Goal: Use online tool/utility: Utilize a website feature to perform a specific function

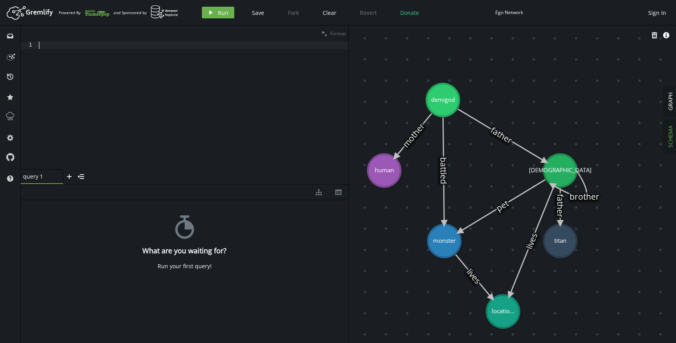
click at [159, 116] on div at bounding box center [192, 112] width 311 height 142
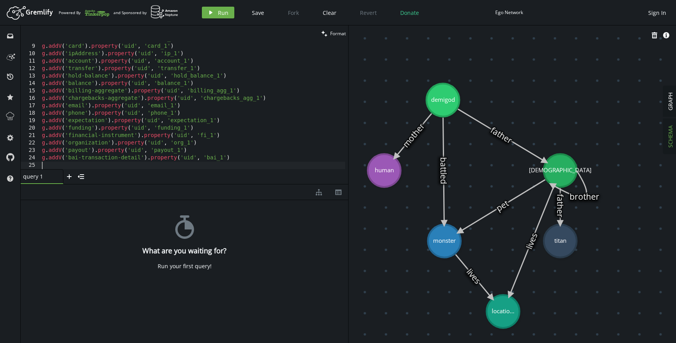
scroll to position [58, 0]
click at [223, 14] on span "Run" at bounding box center [223, 12] width 11 height 7
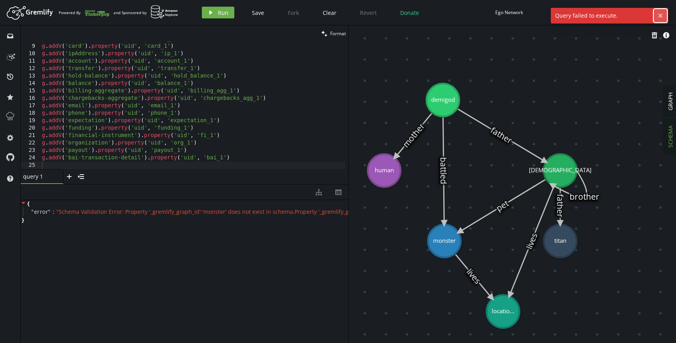
click at [663, 18] on icon "cross" at bounding box center [661, 16] width 6 height 6
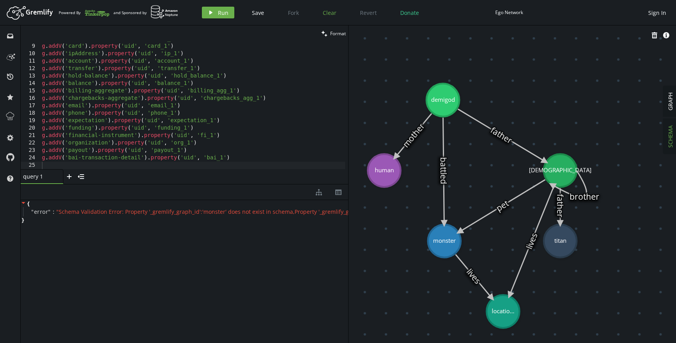
click at [332, 13] on span "Clear" at bounding box center [330, 12] width 14 height 7
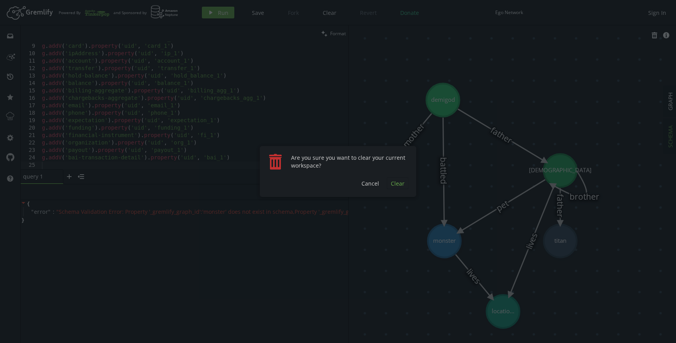
click at [398, 184] on span "Clear" at bounding box center [398, 183] width 14 height 7
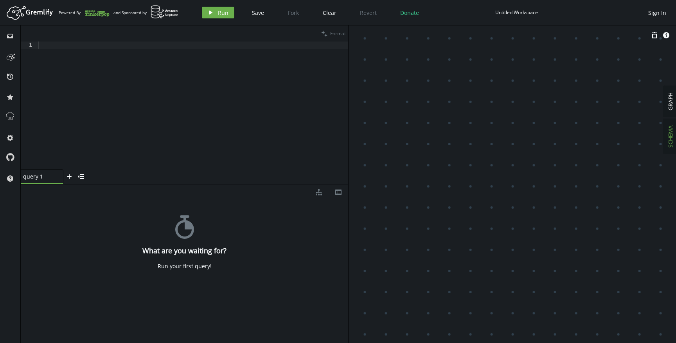
click at [137, 37] on div "clean Format" at bounding box center [185, 33] width 328 height 16
click at [132, 58] on div at bounding box center [193, 112] width 312 height 142
paste textarea "g.addV('bai-transaction-detail').property('uid', 'bai_1')"
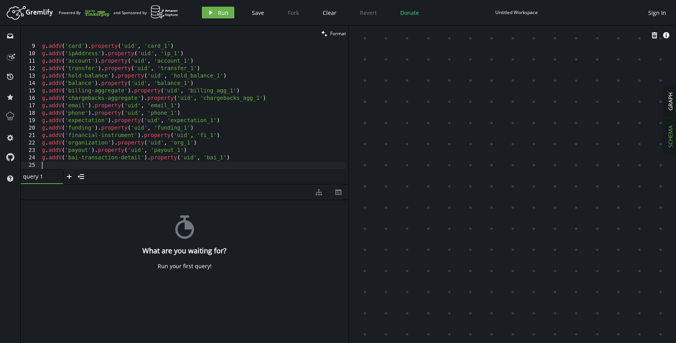
scroll to position [51, 0]
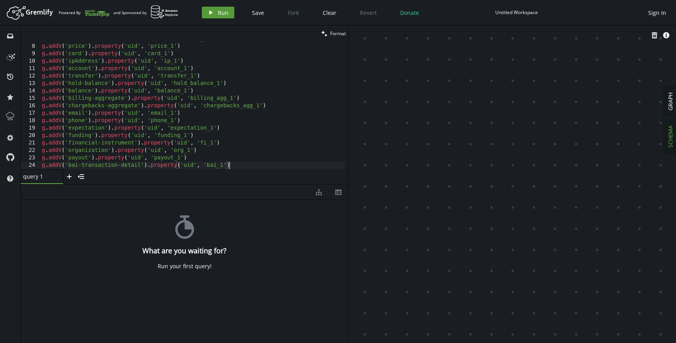
click at [215, 12] on button "play Run" at bounding box center [218, 13] width 32 height 12
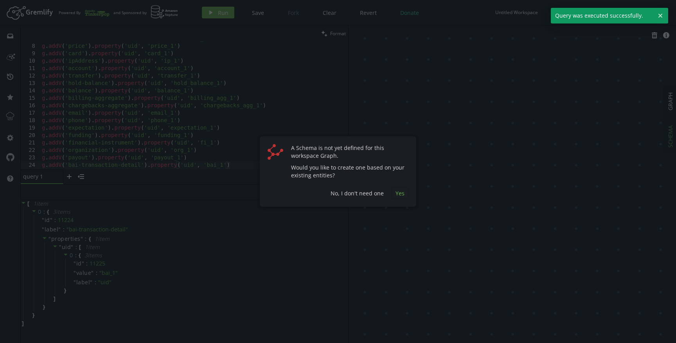
click at [398, 194] on span "Yes" at bounding box center [400, 192] width 9 height 7
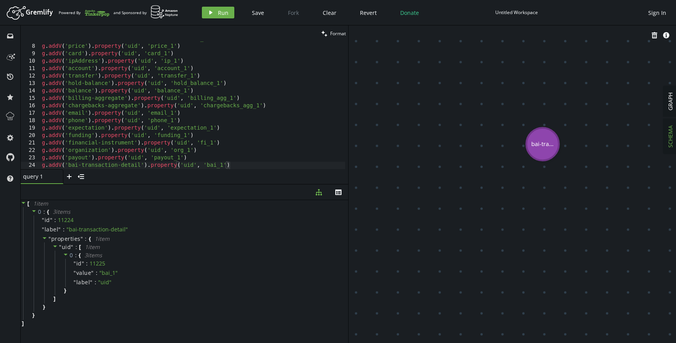
drag, startPoint x: 400, startPoint y: 125, endPoint x: 548, endPoint y: 192, distance: 162.5
click at [669, 109] on span "GRAPH" at bounding box center [670, 101] width 7 height 18
drag, startPoint x: 538, startPoint y: 155, endPoint x: 669, endPoint y: 266, distance: 172.4
click at [670, 266] on div "SCHEMA GRAPH export cog info-sign bai-tra... (11224)" at bounding box center [513, 183] width 328 height 317
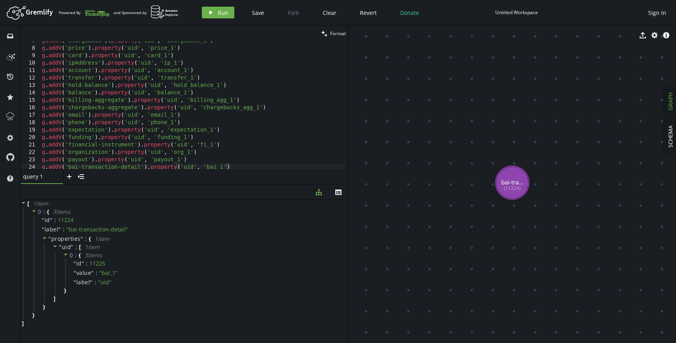
scroll to position [0, 0]
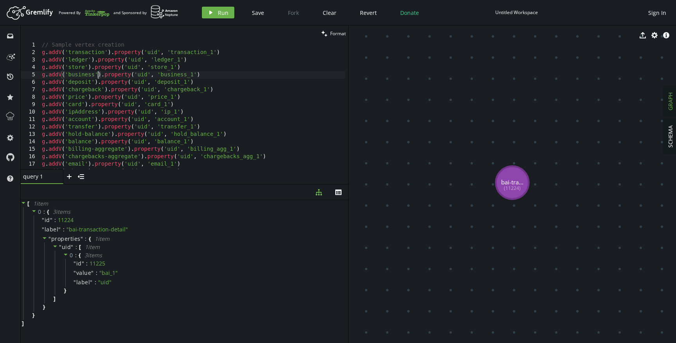
click at [97, 72] on div "// Sample vertex creation g . addV ( 'transaction' ) . property ( 'uid' , 'tran…" at bounding box center [192, 112] width 305 height 142
type textarea "g.addV('payout').property('uid', 'payout_1') g.addV('bai-transaction-detail').p…"
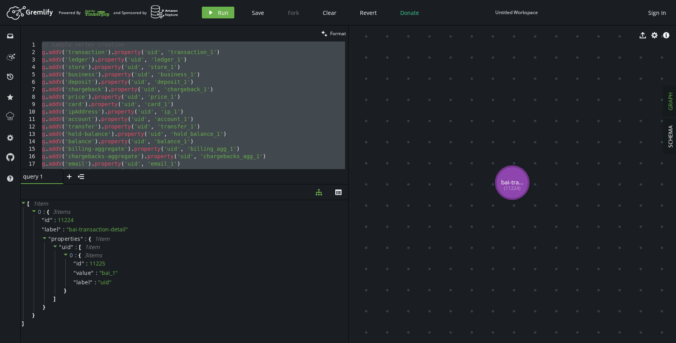
click at [215, 19] on div "Artboard Created with Sketch. Powered By and Sponsored by play Run Save Fork Cl…" at bounding box center [338, 13] width 668 height 16
click at [215, 16] on button "play Run" at bounding box center [218, 13] width 32 height 12
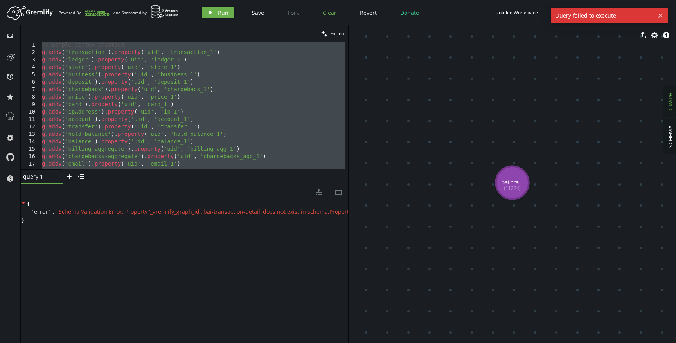
click at [326, 14] on span "Clear" at bounding box center [330, 12] width 14 height 7
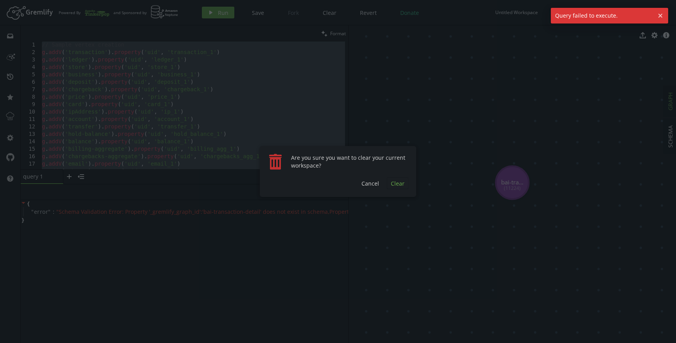
click at [394, 185] on span "Clear" at bounding box center [398, 183] width 14 height 7
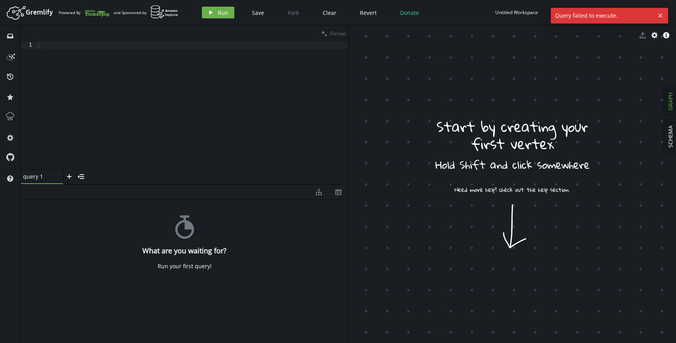
click at [180, 125] on div at bounding box center [193, 112] width 312 height 142
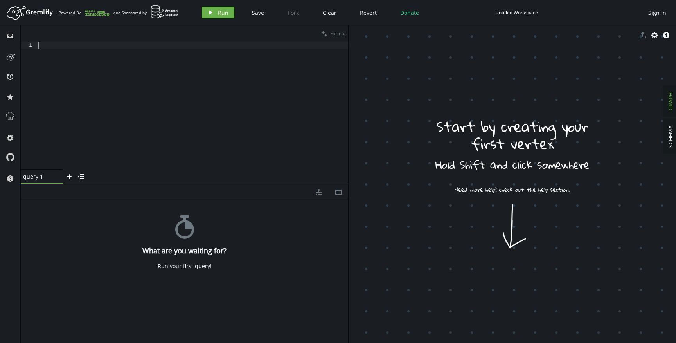
paste textarea "g.addV('bai-transaction-detail').property('uid', 'bai_1')"
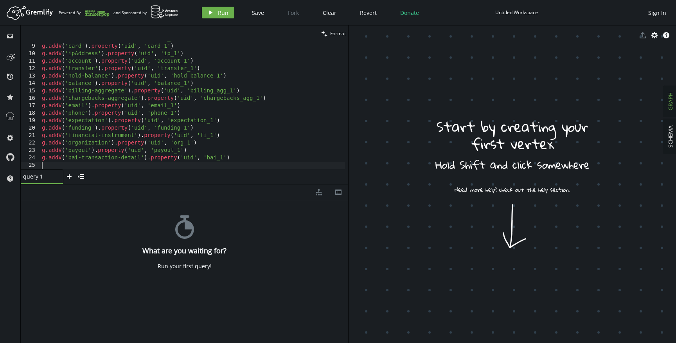
scroll to position [58, 0]
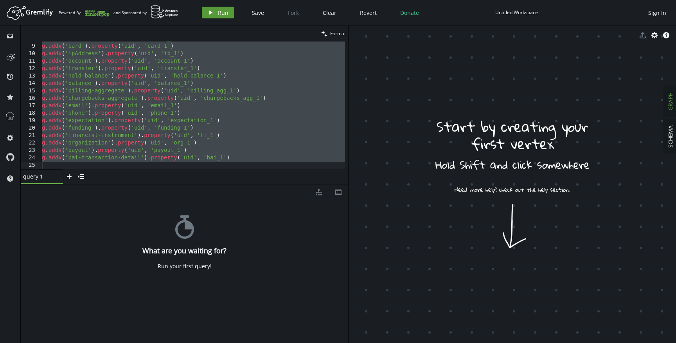
click at [222, 13] on span "Run" at bounding box center [223, 12] width 11 height 7
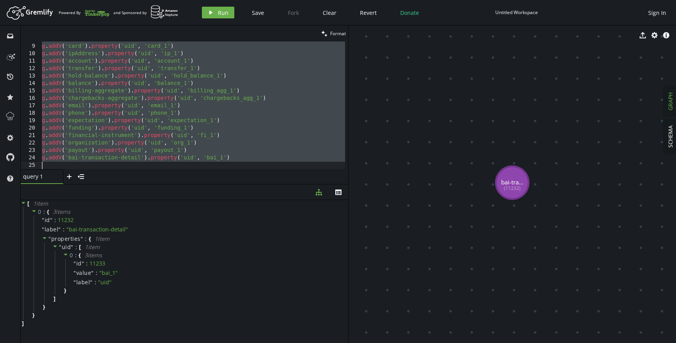
click at [108, 94] on div "g . addV ( 'price' ) . property ( 'uid' , 'price_1' ) g . addV ( 'card' ) . pro…" at bounding box center [192, 106] width 305 height 142
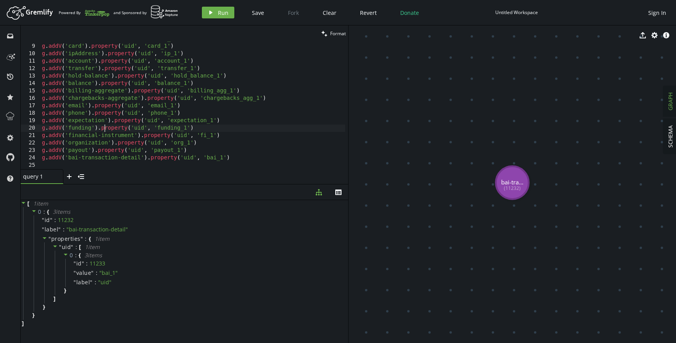
click at [103, 126] on div "g . addV ( 'price' ) . property ( 'uid' , 'price_1' ) g . addV ( 'card' ) . pro…" at bounding box center [192, 106] width 305 height 142
type textarea "g.addV('bai-transaction-detail').property('uid', 'bai_1')"
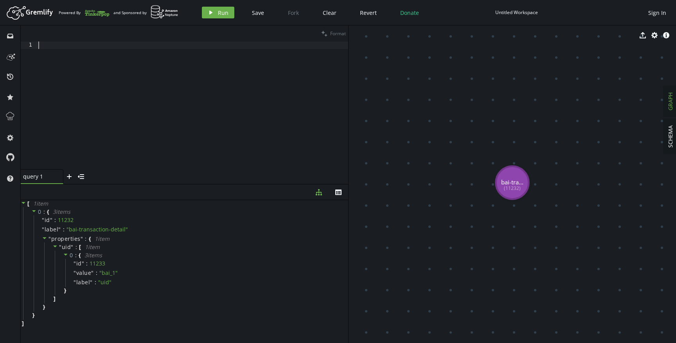
scroll to position [51, 0]
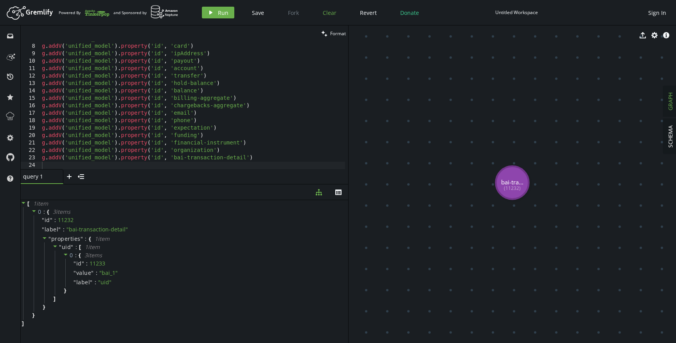
click at [334, 12] on span "Clear" at bounding box center [330, 12] width 14 height 7
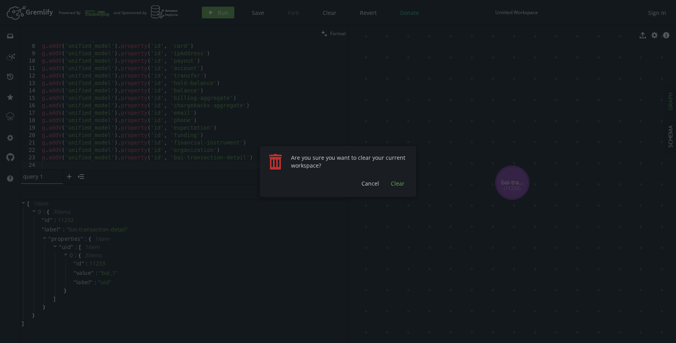
click at [398, 182] on span "Clear" at bounding box center [398, 183] width 14 height 7
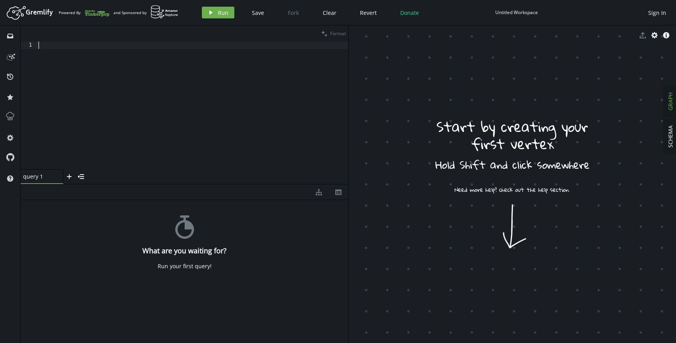
click at [179, 107] on div at bounding box center [193, 112] width 312 height 142
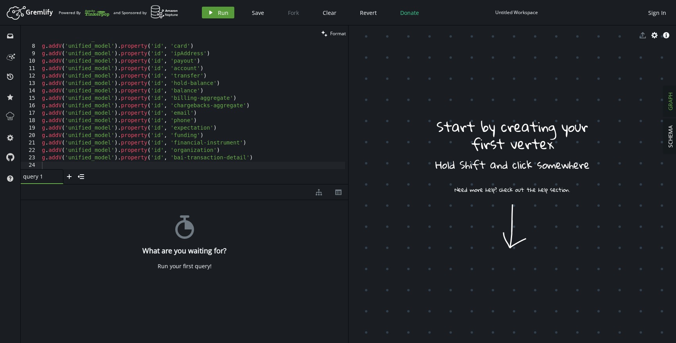
click at [220, 13] on span "Run" at bounding box center [223, 12] width 11 height 7
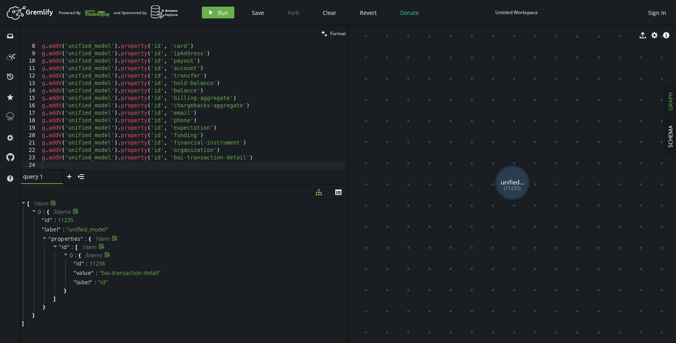
click at [65, 254] on icon at bounding box center [66, 255] width 4 height 2
click at [66, 255] on icon at bounding box center [65, 254] width 5 height 5
click at [202, 147] on div "g . addV ( 'unified_model' ) . property ( 'id' , 'price' ) g . addV ( 'unified_…" at bounding box center [192, 106] width 305 height 142
click at [256, 154] on div "g . addV ( 'unified_model' ) . property ( 'id' , 'price' ) g . addV ( 'unified_…" at bounding box center [192, 106] width 305 height 142
click at [256, 151] on div "g . addV ( 'unified_model' ) . property ( 'id' , 'price' ) g . addV ( 'unified_…" at bounding box center [192, 106] width 305 height 142
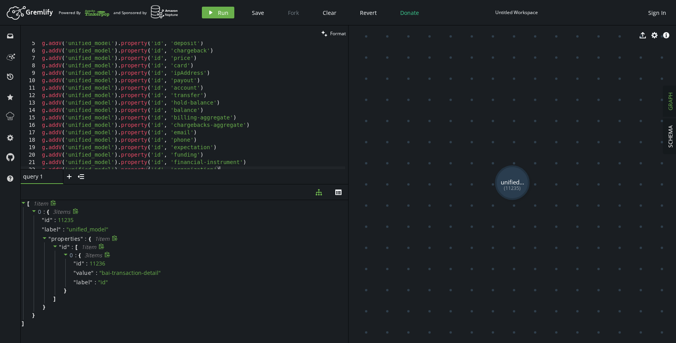
scroll to position [27, 0]
click at [337, 187] on button "th" at bounding box center [339, 191] width 20 height 15
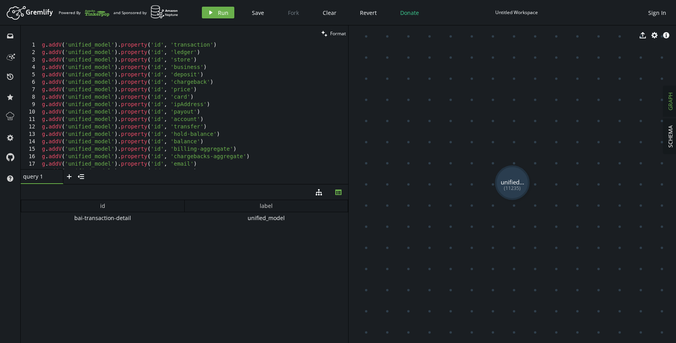
scroll to position [0, 0]
click at [228, 46] on div "g . addV ( 'unified_model' ) . property ( 'id' , 'transaction' ) g . addV ( 'un…" at bounding box center [192, 112] width 305 height 142
click at [335, 34] on span "Format" at bounding box center [338, 33] width 16 height 7
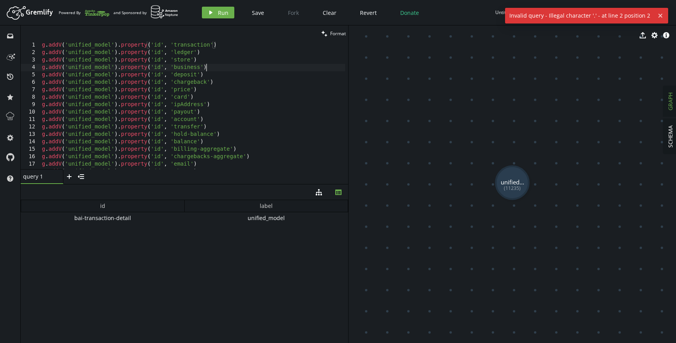
click at [301, 68] on div "g . addV ( 'unified_model' ) . property ( 'id' , 'transaction' ) g . addV ( 'un…" at bounding box center [192, 112] width 305 height 142
type textarea "g.addV('unified_model').property('id', 'bai-transaction-detail')"
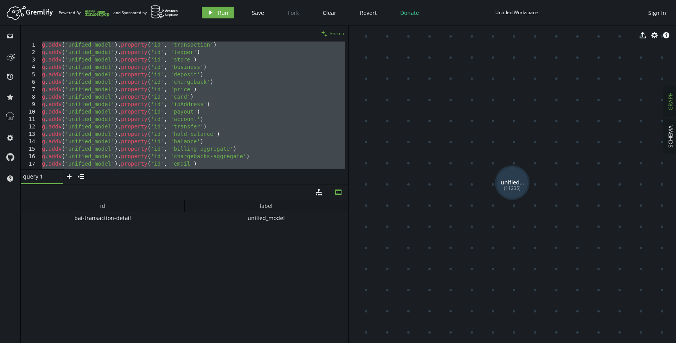
click at [340, 30] on button "clean Format" at bounding box center [333, 33] width 29 height 16
click at [654, 37] on icon "cog" at bounding box center [655, 35] width 6 height 6
click at [662, 9] on span "Sign In" at bounding box center [658, 12] width 18 height 7
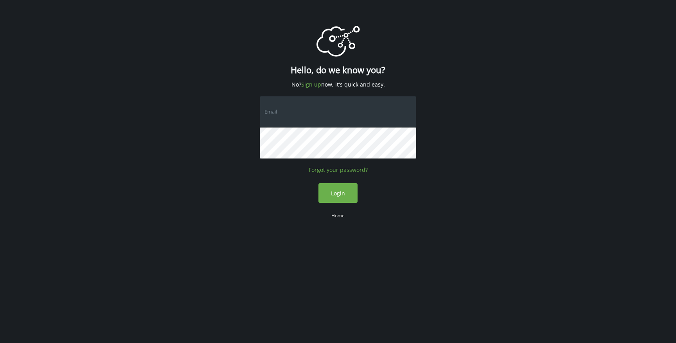
click at [328, 112] on input "text" at bounding box center [338, 111] width 157 height 31
type input "[EMAIL_ADDRESS][DOMAIN_NAME]"
click at [335, 218] on link "Home" at bounding box center [337, 215] width 13 height 7
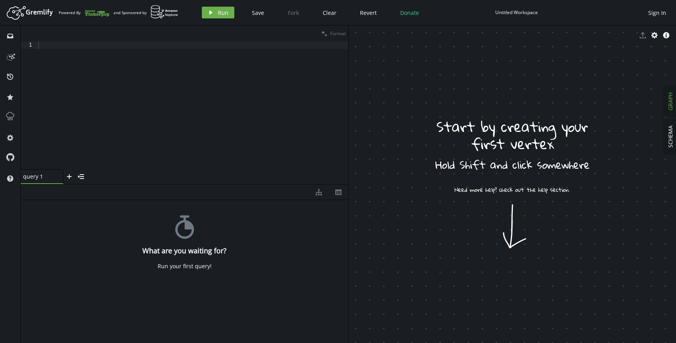
click at [43, 63] on div at bounding box center [193, 112] width 312 height 143
paste textarea "g.addV('unified_model').property('id', 'transaction')"
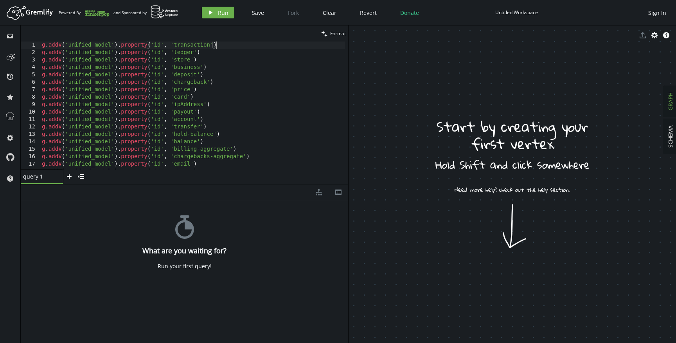
click at [241, 48] on div "g . addV ( 'unified_model' ) . property ( 'id' , 'transaction' ) g . addV ( 'un…" at bounding box center [192, 112] width 305 height 143
click at [223, 10] on span "Run" at bounding box center [223, 12] width 11 height 7
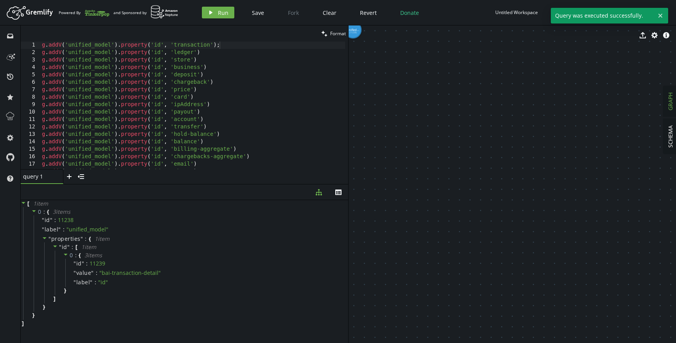
scroll to position [0, 154]
click at [230, 59] on div "g . addV ( 'unified_model' ) . property ( 'id' , 'transaction' ) ; g . addV ( '…" at bounding box center [192, 112] width 305 height 143
click at [227, 54] on div "g . addV ( 'unified_model' ) . property ( 'id' , 'transaction' ) ; g . addV ( '…" at bounding box center [192, 112] width 305 height 143
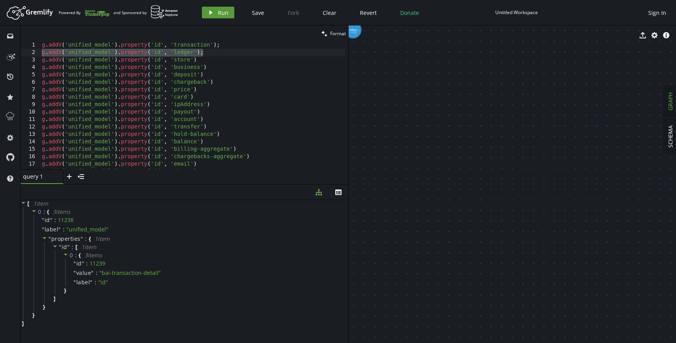
click at [216, 11] on button "play Run" at bounding box center [218, 13] width 32 height 12
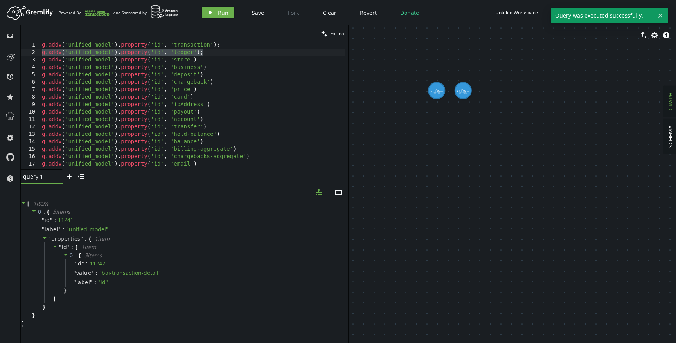
drag, startPoint x: 433, startPoint y: 63, endPoint x: 517, endPoint y: 123, distance: 103.4
click at [291, 81] on div "g . addV ( 'unified_model' ) . property ( 'id' , 'transaction' ) ; g . addV ( '…" at bounding box center [192, 112] width 305 height 143
click at [242, 47] on div "g . addV ( 'unified_model' ) . property ( 'id' , 'transaction' ) ; g . addV ( '…" at bounding box center [192, 112] width 305 height 143
type textarea "g.addV('unified_model').property('id', 'transaction');"
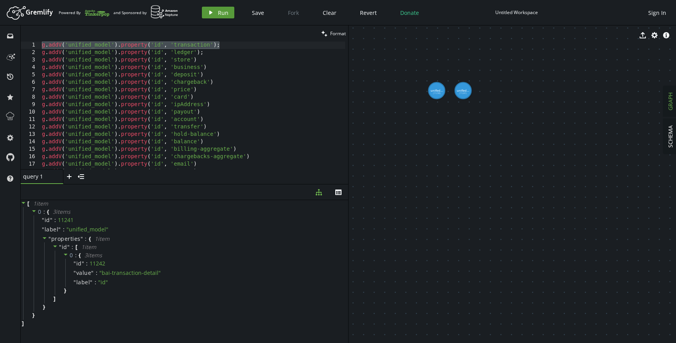
click at [225, 12] on span "Run" at bounding box center [223, 12] width 11 height 7
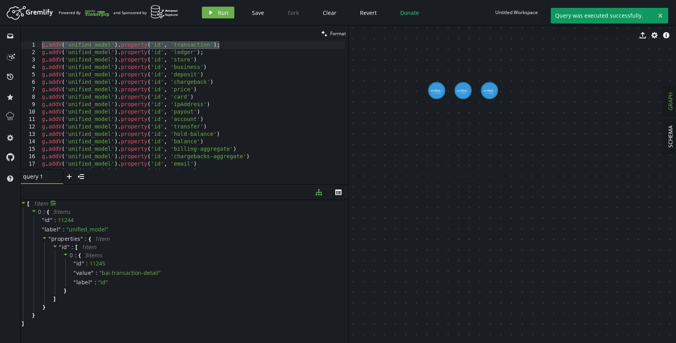
drag, startPoint x: 67, startPoint y: 177, endPoint x: 88, endPoint y: 203, distance: 33.9
click at [88, 207] on div "clean Format g.addV('unified_model').property('id', 'transaction'); 1 2 3 4 5 6…" at bounding box center [185, 183] width 328 height 317
click at [85, 177] on button "menu-closed" at bounding box center [81, 176] width 12 height 15
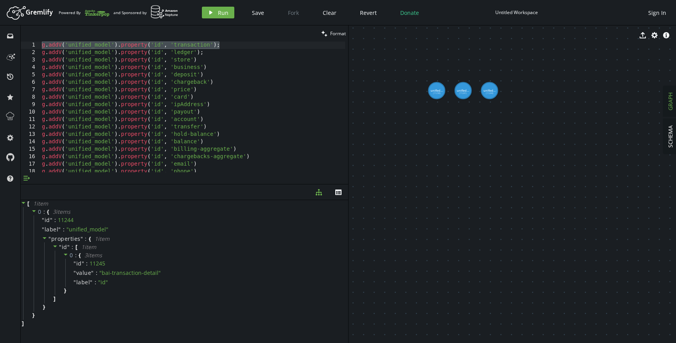
click at [31, 178] on button "menu-open" at bounding box center [27, 178] width 12 height 12
click at [339, 192] on icon "th" at bounding box center [338, 192] width 6 height 6
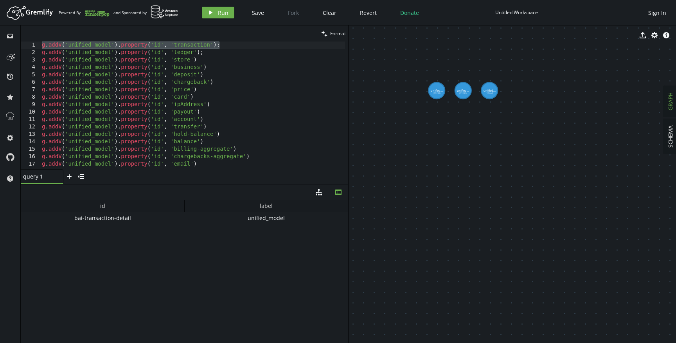
click at [193, 219] on div "unified_model" at bounding box center [267, 218] width 164 height 12
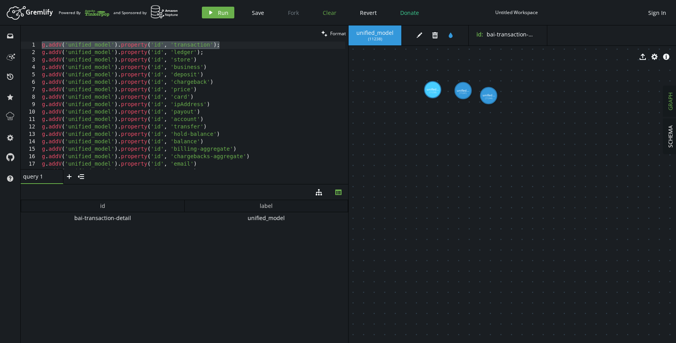
click at [330, 14] on span "Clear" at bounding box center [330, 12] width 14 height 7
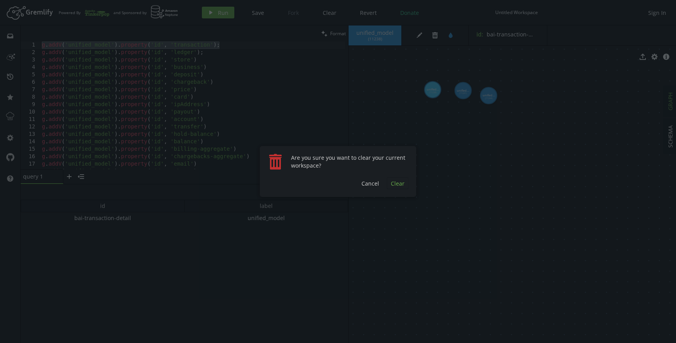
click at [403, 184] on span "Clear" at bounding box center [398, 183] width 14 height 7
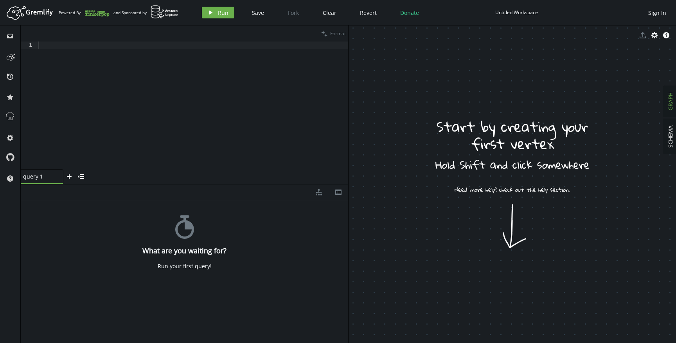
scroll to position [0, 0]
click at [218, 123] on div at bounding box center [193, 112] width 312 height 142
paste textarea "g.addV('unified_model').property('id', 'bai-transaction-detail')"
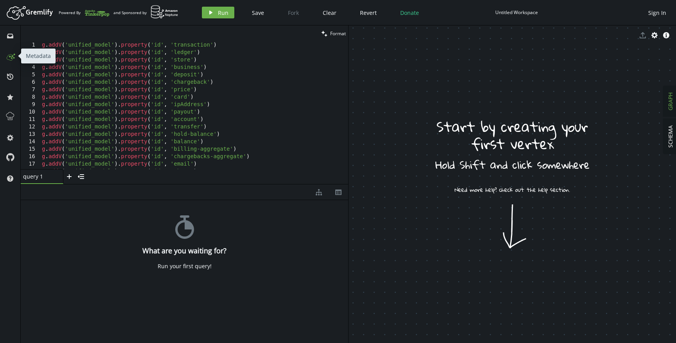
click at [11, 55] on icon at bounding box center [10, 56] width 13 height 13
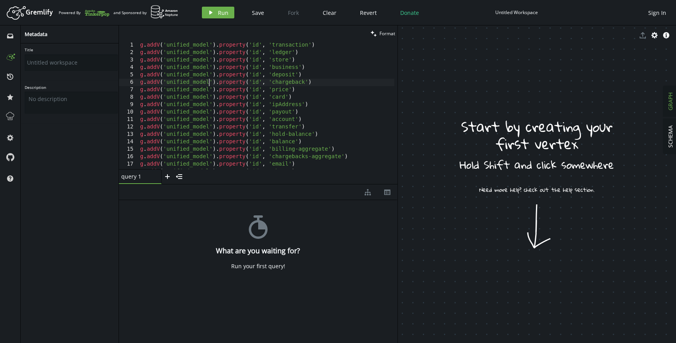
click at [208, 83] on div "g . addV ( 'unified_model' ) . property ( 'id' , 'transaction' ) g . addV ( 'un…" at bounding box center [267, 112] width 256 height 142
click at [227, 15] on span "Run" at bounding box center [223, 12] width 11 height 7
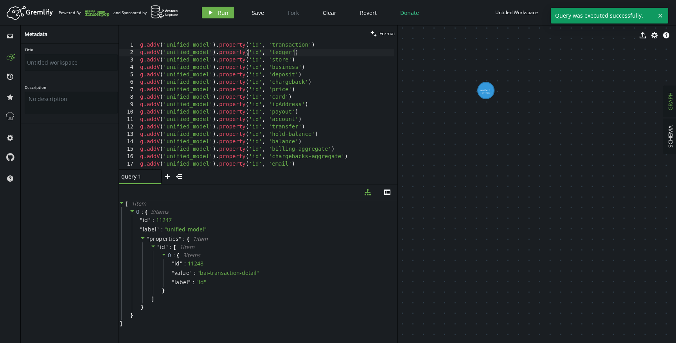
click at [248, 55] on div "g . addV ( 'unified_model' ) . property ( 'id' , 'transaction' ) g . addV ( 'un…" at bounding box center [267, 112] width 256 height 142
click at [175, 155] on div "g . addV ( 'unified_model' ) . property ( 'id' , 'chargeback' ) g . addV ( 'uni…" at bounding box center [267, 106] width 256 height 142
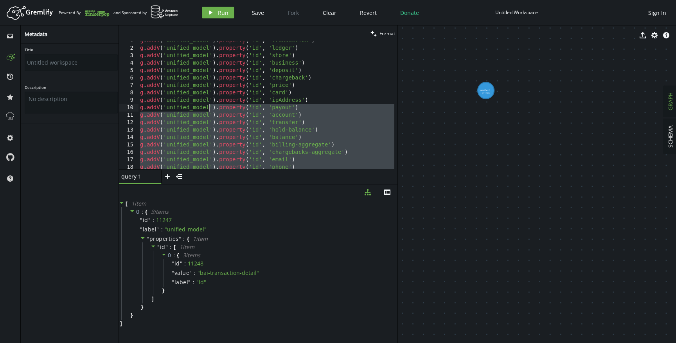
scroll to position [0, 0]
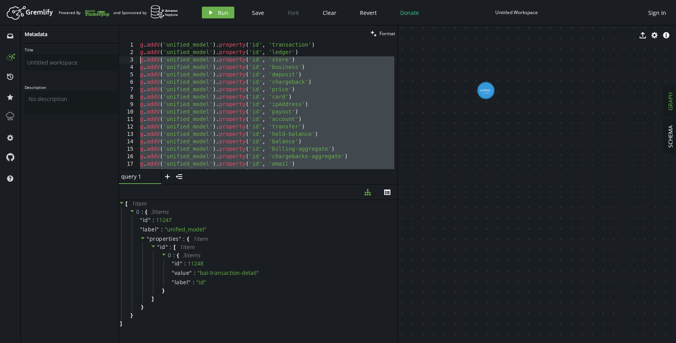
drag, startPoint x: 354, startPoint y: 165, endPoint x: 134, endPoint y: 58, distance: 244.7
click at [134, 58] on div "g.addV('unified_model').property('id', 'bai-transaction-detail') 1 2 3 4 5 6 7 …" at bounding box center [258, 105] width 279 height 128
type textarea "g.addV('unified_model').property('id', 'store') g.addV('unified_model').propert…"
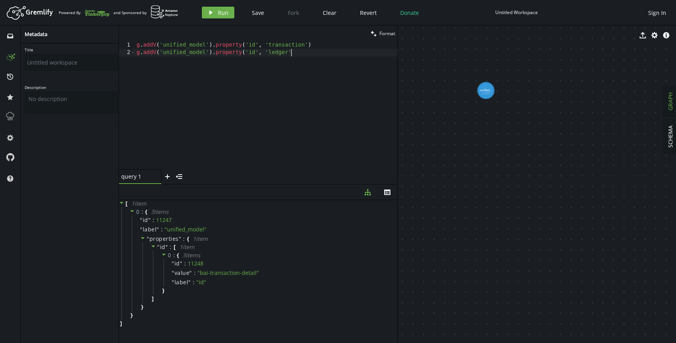
type textarea "g.addV('unified_model').property('id', 'ledger"
type textarea "g.addV('unified_model').property('id', 'transaction')"
click at [220, 14] on span "Run" at bounding box center [223, 12] width 11 height 7
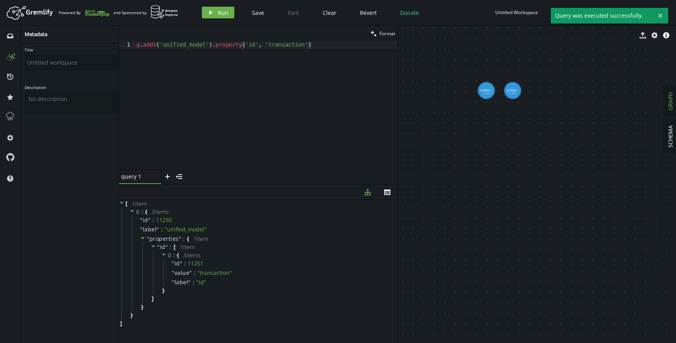
click at [344, 65] on div "g . addV ( 'unified_model' ) . property ( 'id' , 'transaction' )" at bounding box center [266, 112] width 263 height 142
click at [329, 15] on span "Clear" at bounding box center [330, 12] width 14 height 7
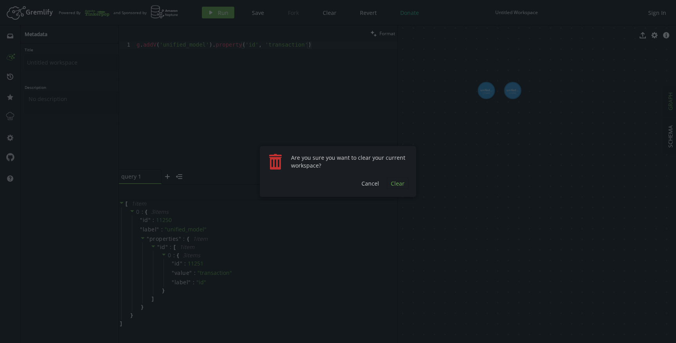
click at [400, 180] on span "Clear" at bounding box center [398, 183] width 14 height 7
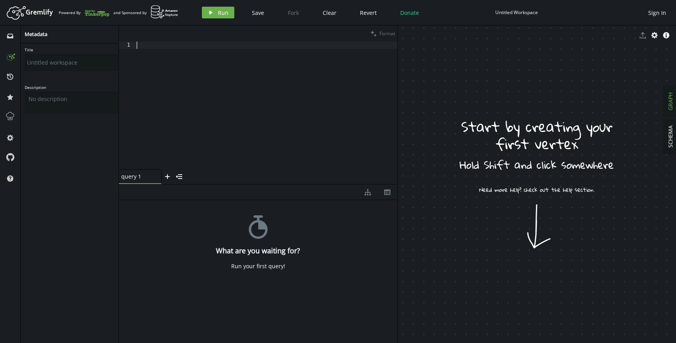
click at [245, 76] on div at bounding box center [266, 112] width 263 height 142
paste textarea "g.addV('unified_model').property('id', 'ledger')"
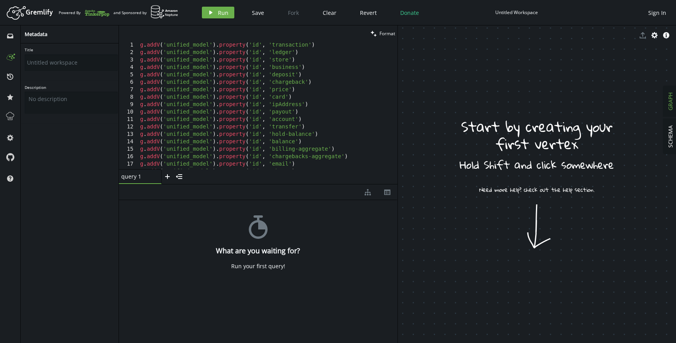
click at [141, 54] on div "g . addV ( 'unified_model' ) . property ( 'id' , 'transaction' ) g . addV ( 'un…" at bounding box center [267, 112] width 256 height 142
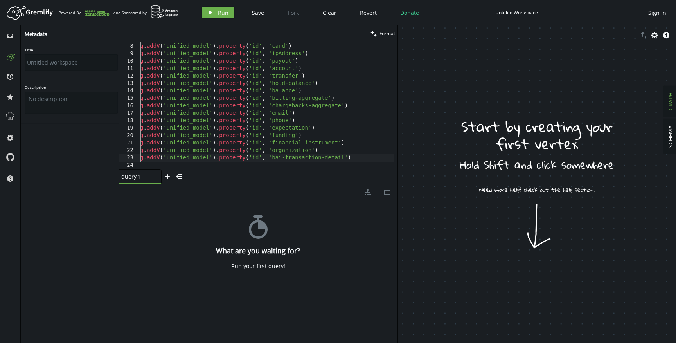
drag, startPoint x: 140, startPoint y: 61, endPoint x: 139, endPoint y: 158, distance: 96.7
click at [139, 158] on div "g . addV ( 'unified_model' ) . property ( 'id' , 'price' ) g . addV ( 'unified_…" at bounding box center [267, 106] width 256 height 142
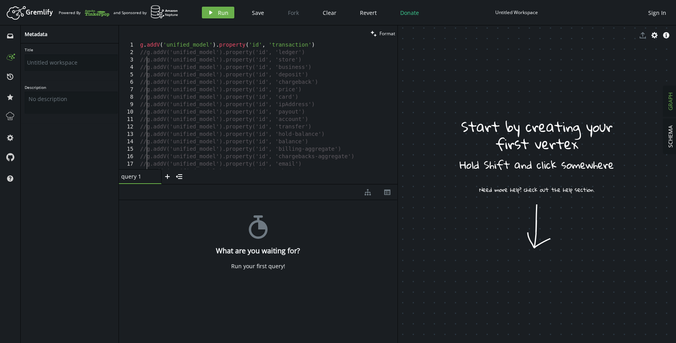
scroll to position [0, 0]
click at [225, 78] on div "g . addV ( 'unified_model' ) . property ( 'id' , 'transaction' ) //g.addV('unif…" at bounding box center [267, 112] width 256 height 142
click at [227, 13] on span "Run" at bounding box center [223, 12] width 11 height 7
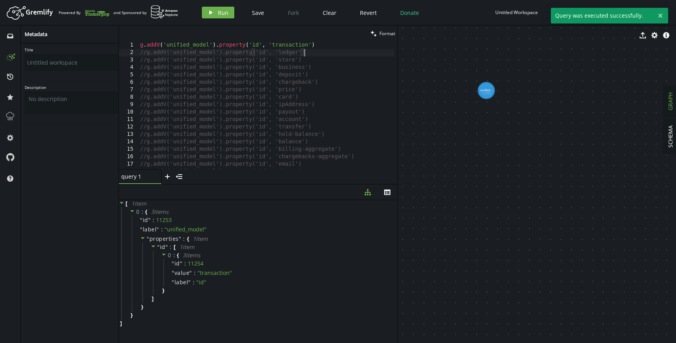
click at [314, 52] on div "g . addV ( 'unified_model' ) . property ( 'id' , 'transaction' ) //g.addV('unif…" at bounding box center [267, 112] width 256 height 142
click at [222, 11] on span "Run" at bounding box center [223, 12] width 11 height 7
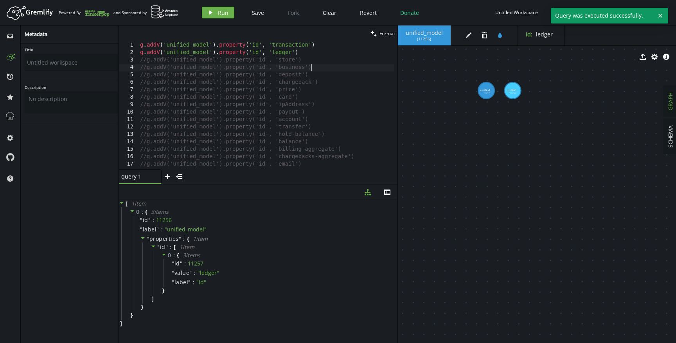
click at [313, 64] on div "g . addV ( 'unified_model' ) . property ( 'id' , 'transaction' ) g . addV ( 'un…" at bounding box center [267, 112] width 256 height 142
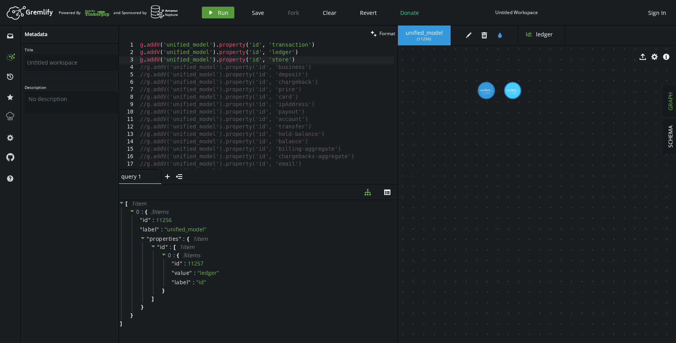
click at [216, 13] on button "play Run" at bounding box center [218, 13] width 32 height 12
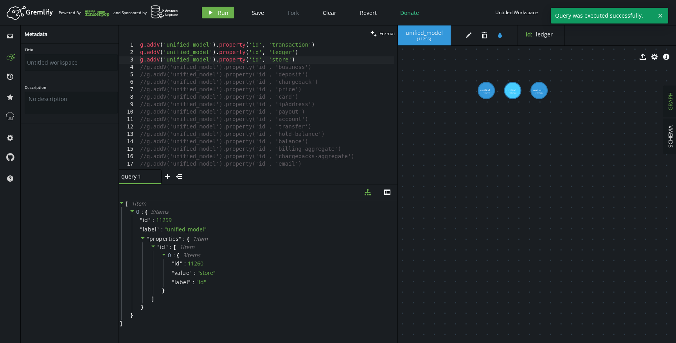
click at [146, 68] on div "g . addV ( 'unified_model' ) . property ( 'id' , 'transaction' ) g . addV ( 'un…" at bounding box center [267, 112] width 256 height 142
click at [214, 10] on button "play Run" at bounding box center [218, 13] width 32 height 12
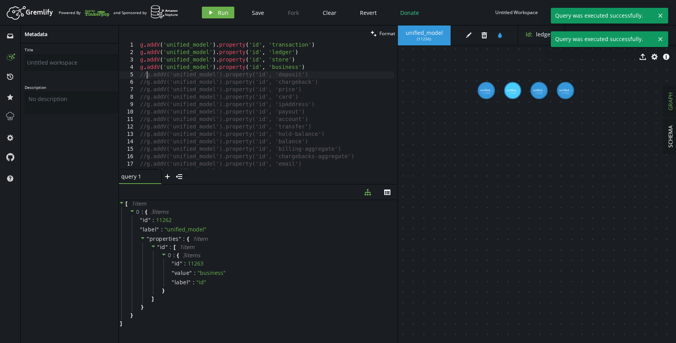
click at [146, 76] on div "g . addV ( 'unified_model' ) . property ( 'id' , 'transaction' ) g . addV ( 'un…" at bounding box center [267, 112] width 256 height 142
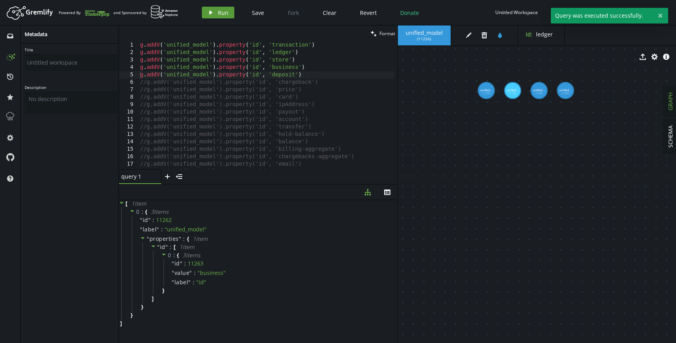
click at [215, 10] on button "play Run" at bounding box center [218, 13] width 32 height 12
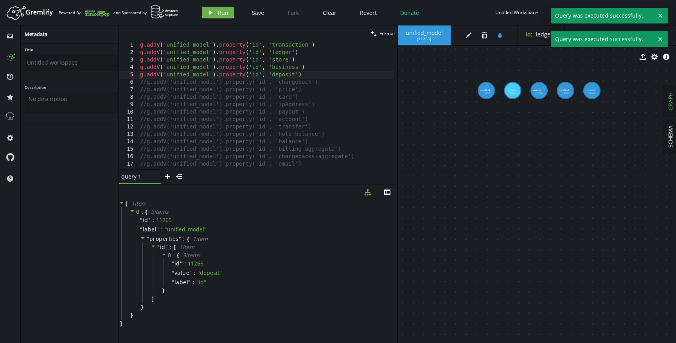
click at [147, 82] on div "g . addV ( 'unified_model' ) . property ( 'id' , 'transaction' ) g . addV ( 'un…" at bounding box center [267, 112] width 256 height 142
click at [221, 8] on button "play Run" at bounding box center [218, 13] width 32 height 12
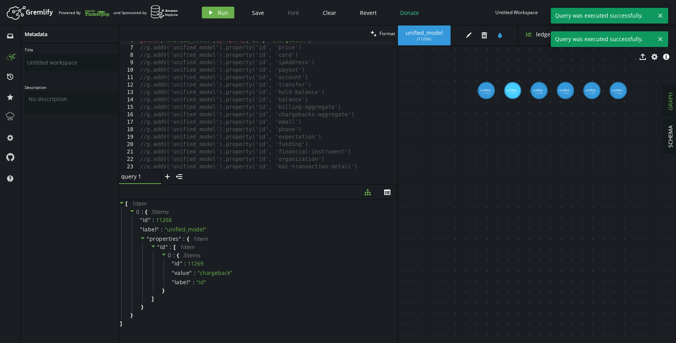
scroll to position [44, 0]
click at [148, 48] on div "g . addV ( 'unified_model' ) . property ( 'id' , 'chargeback' ) //g.addV('unifi…" at bounding box center [267, 106] width 256 height 142
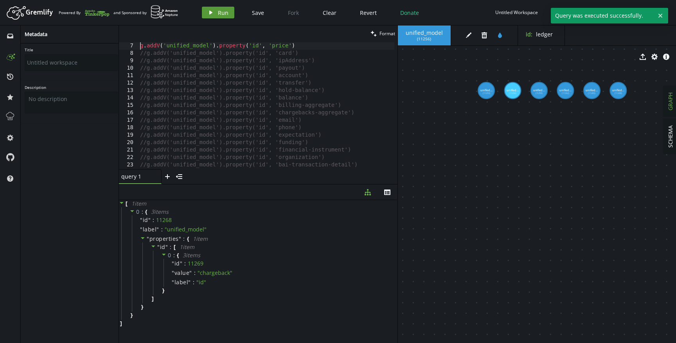
click at [220, 11] on span "Run" at bounding box center [223, 12] width 11 height 7
click at [146, 53] on div "g . addV ( 'unified_model' ) . property ( 'id' , 'chargeback' ) g . addV ( 'uni…" at bounding box center [267, 106] width 256 height 142
click at [216, 7] on button "play Run" at bounding box center [218, 13] width 32 height 12
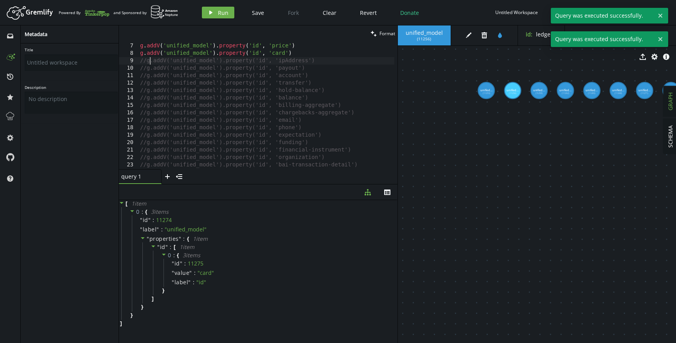
click at [149, 61] on div "g . addV ( 'unified_model' ) . property ( 'id' , 'chargeback' ) g . addV ( 'uni…" at bounding box center [267, 106] width 256 height 142
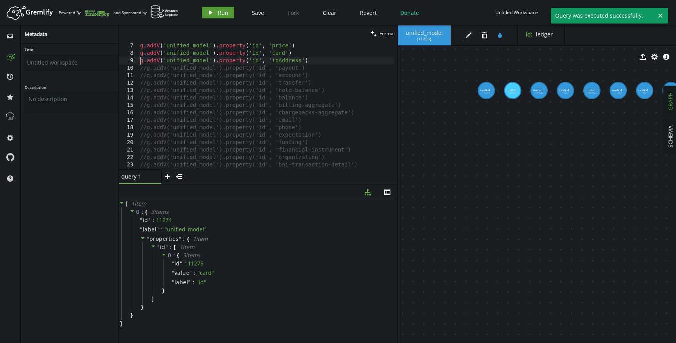
click at [216, 7] on button "play Run" at bounding box center [218, 13] width 32 height 12
click at [148, 66] on div "g . addV ( 'unified_model' ) . property ( 'id' , 'chargeback' ) g . addV ( 'uni…" at bounding box center [267, 106] width 256 height 142
click at [214, 12] on button "play Run" at bounding box center [218, 13] width 32 height 12
click at [146, 74] on div "g . addV ( 'unified_model' ) . property ( 'id' , 'chargeback' ) g . addV ( 'uni…" at bounding box center [267, 106] width 256 height 142
click at [222, 7] on button "play Run" at bounding box center [218, 13] width 32 height 12
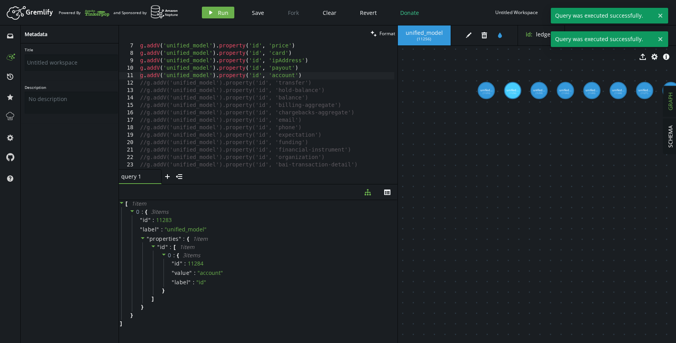
click at [146, 86] on div "g . addV ( 'unified_model' ) . property ( 'id' , 'chargeback' ) g . addV ( 'uni…" at bounding box center [267, 106] width 256 height 142
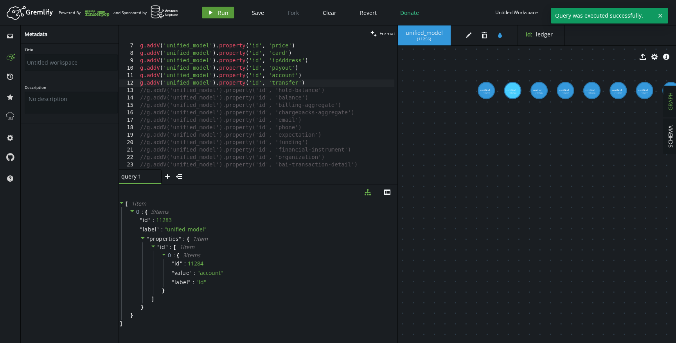
click at [216, 14] on button "play Run" at bounding box center [218, 13] width 32 height 12
click at [147, 90] on div "g . addV ( 'unified_model' ) . property ( 'id' , 'chargeback' ) g . addV ( 'uni…" at bounding box center [267, 106] width 256 height 142
click at [215, 7] on button "play Run" at bounding box center [218, 13] width 32 height 12
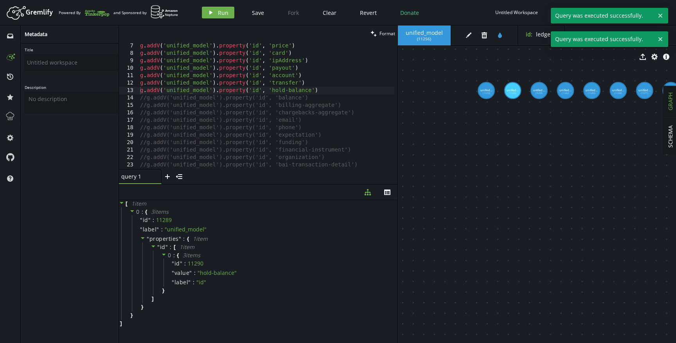
click at [147, 98] on div "g . addV ( 'unified_model' ) . property ( 'id' , 'chargeback' ) g . addV ( 'uni…" at bounding box center [267, 106] width 256 height 142
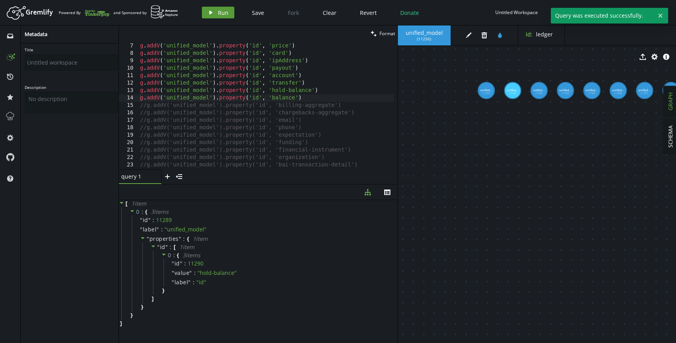
click at [230, 9] on button "play Run" at bounding box center [218, 13] width 32 height 12
click at [392, 195] on button "th" at bounding box center [388, 191] width 20 height 15
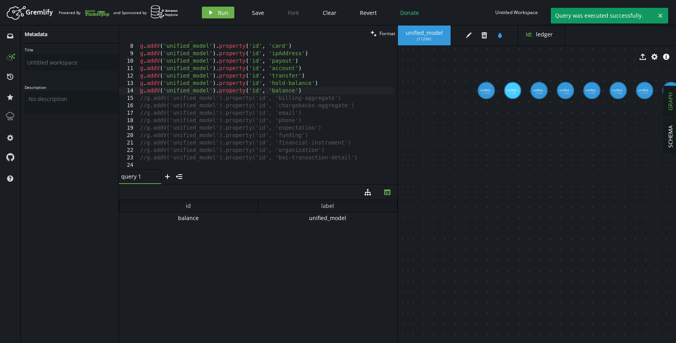
click at [310, 222] on div "unified_model" at bounding box center [327, 218] width 139 height 12
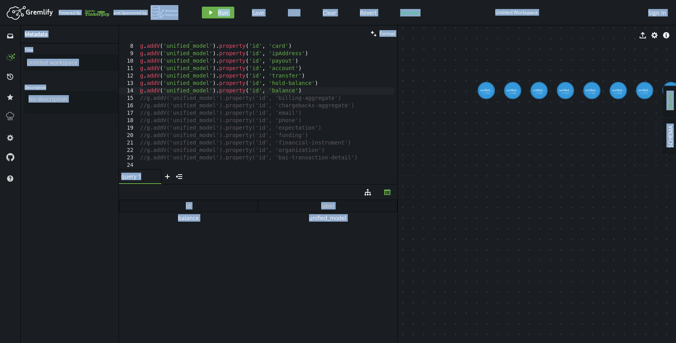
click at [670, 131] on span "SCHEMA" at bounding box center [670, 136] width 7 height 22
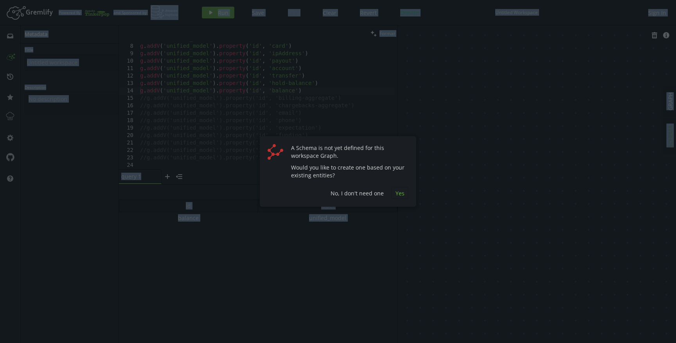
click at [404, 192] on span "Yes" at bounding box center [400, 192] width 9 height 7
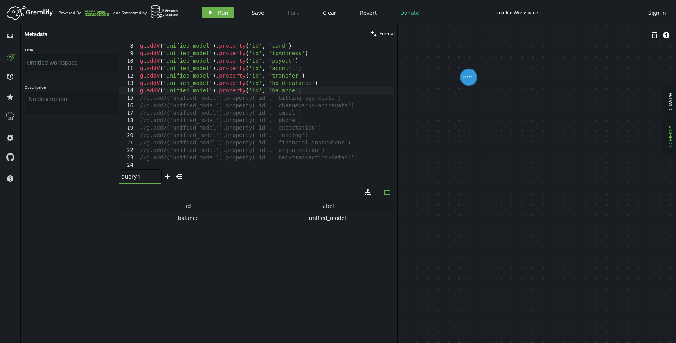
drag, startPoint x: 472, startPoint y: 140, endPoint x: 540, endPoint y: 194, distance: 87.2
click at [674, 109] on button "GRAPH" at bounding box center [671, 101] width 14 height 31
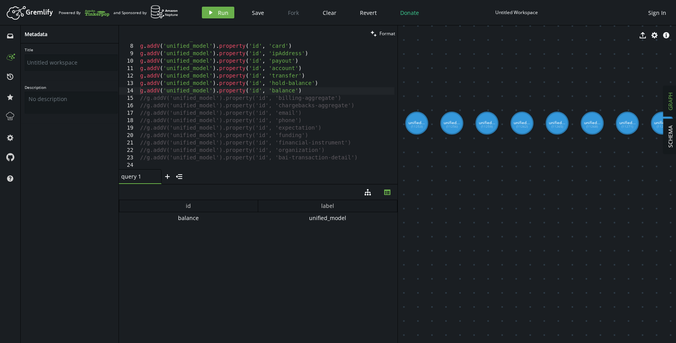
drag, startPoint x: 591, startPoint y: 83, endPoint x: 626, endPoint y: 185, distance: 107.6
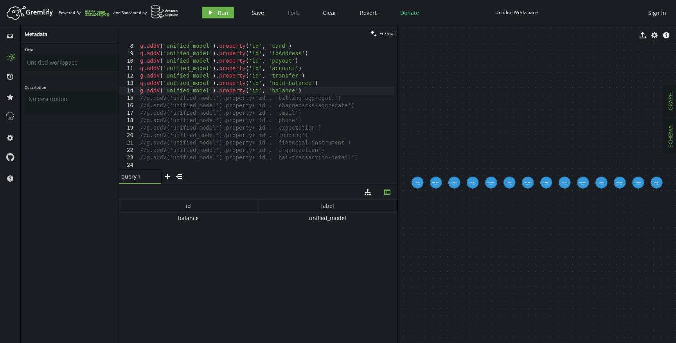
click at [670, 145] on span "SCHEMA" at bounding box center [670, 136] width 7 height 22
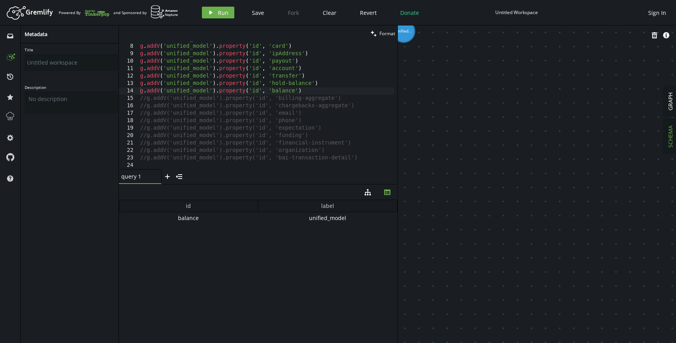
click at [412, 37] on div "trash info-sign" at bounding box center [537, 35] width 279 height 20
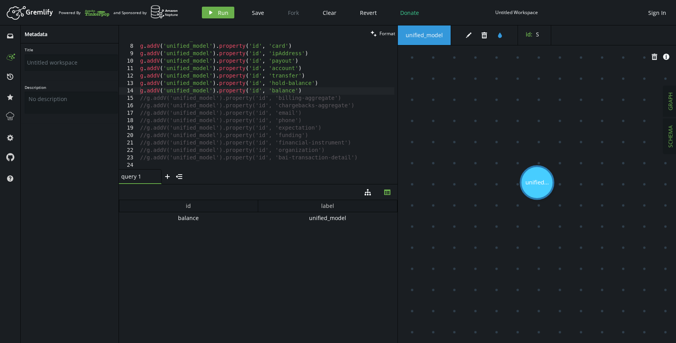
click at [671, 102] on span "GRAPH" at bounding box center [670, 101] width 7 height 18
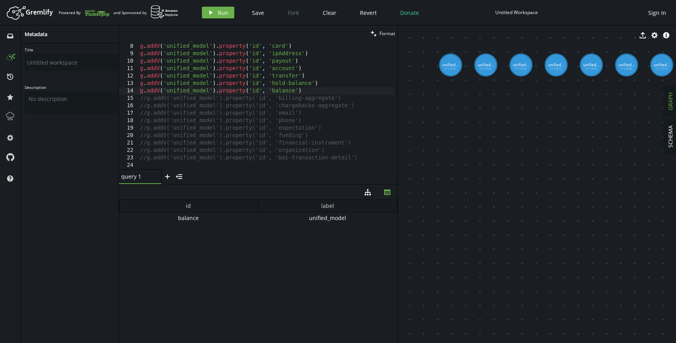
drag, startPoint x: 528, startPoint y: 80, endPoint x: 580, endPoint y: 146, distance: 84.3
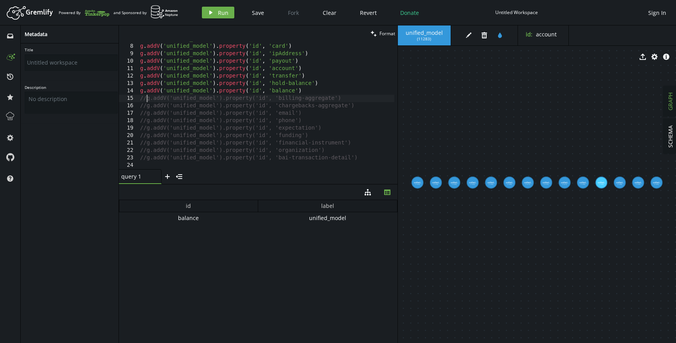
click at [145, 99] on div "g . addV ( 'unified_model' ) . property ( 'id' , 'price' ) g . addV ( 'unified_…" at bounding box center [267, 106] width 256 height 142
click at [210, 12] on icon "button" at bounding box center [210, 13] width 3 height 4
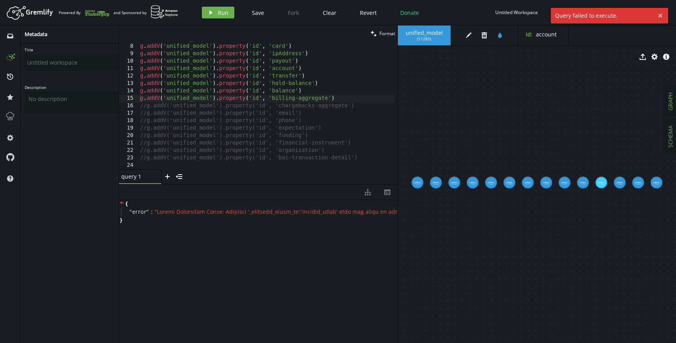
click at [670, 138] on span "SCHEMA" at bounding box center [670, 136] width 7 height 22
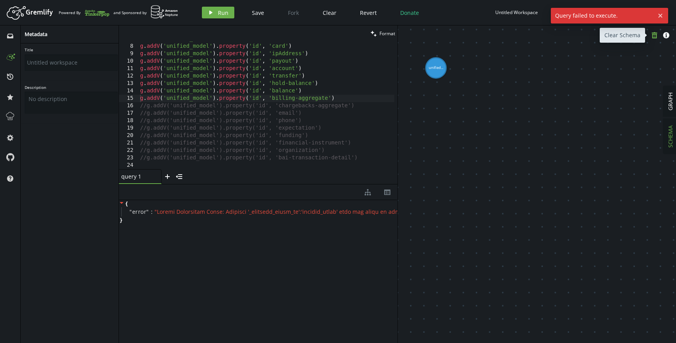
click at [658, 37] on icon "trash" at bounding box center [655, 35] width 6 height 6
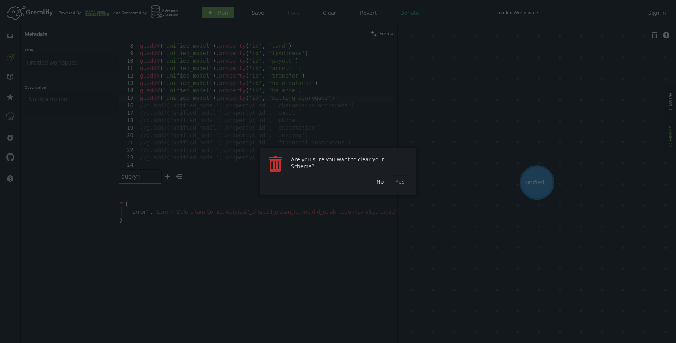
click at [401, 183] on span "Yes" at bounding box center [400, 181] width 9 height 7
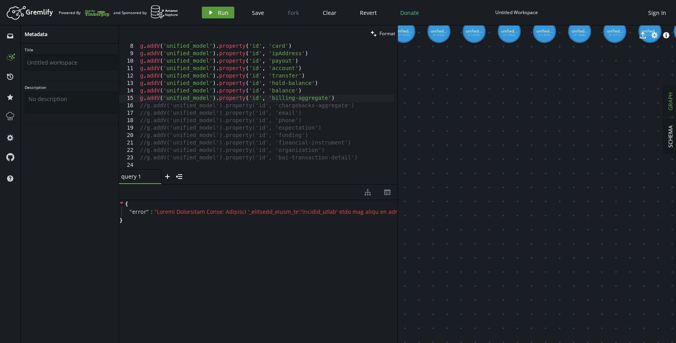
click at [211, 16] on button "play Run" at bounding box center [218, 13] width 32 height 12
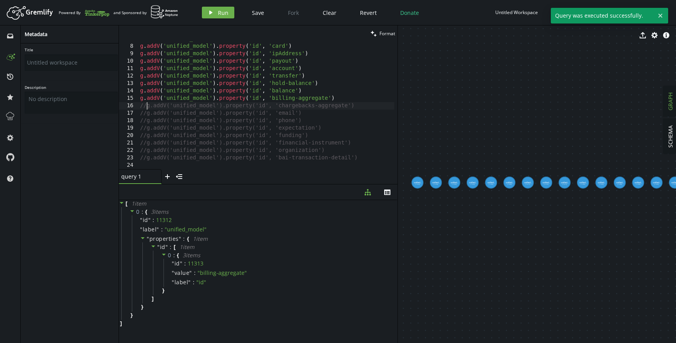
click at [147, 104] on div "g . addV ( 'unified_model' ) . property ( 'id' , 'price' ) g . addV ( 'unified_…" at bounding box center [267, 106] width 256 height 142
click at [219, 13] on span "Run" at bounding box center [223, 12] width 11 height 7
click at [146, 113] on div "g . addV ( 'unified_model' ) . property ( 'id' , 'price' ) g . addV ( 'unified_…" at bounding box center [267, 106] width 256 height 142
click at [214, 13] on button "play Run" at bounding box center [218, 13] width 32 height 12
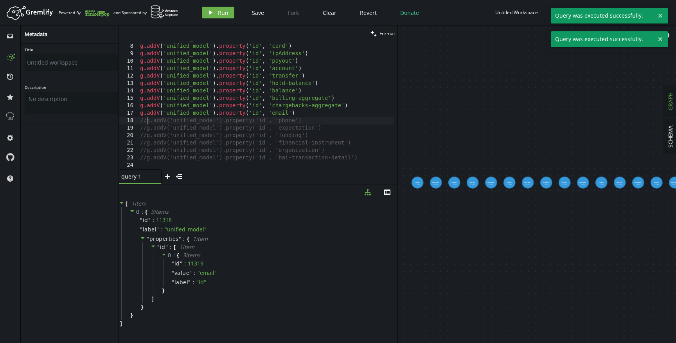
click at [147, 119] on div "g . addV ( 'unified_model' ) . property ( 'id' , 'price' ) g . addV ( 'unified_…" at bounding box center [267, 106] width 256 height 142
click at [213, 16] on button "play Run" at bounding box center [218, 13] width 32 height 12
click at [148, 128] on div "g . addV ( 'unified_model' ) . property ( 'id' , 'price' ) g . addV ( 'unified_…" at bounding box center [267, 106] width 256 height 142
click at [215, 20] on div "Artboard Created with Sketch. Powered By and Sponsored by play Run Save Fork Cl…" at bounding box center [338, 13] width 668 height 16
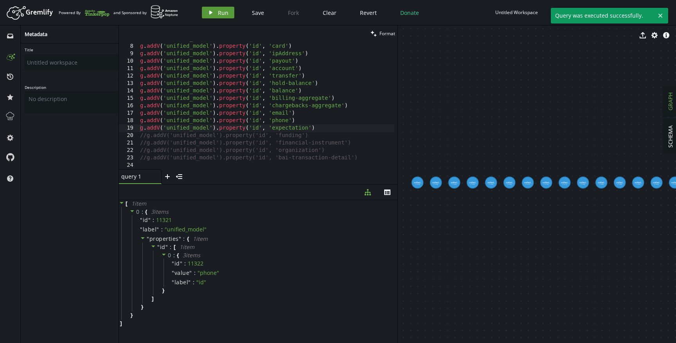
click at [218, 7] on button "play Run" at bounding box center [218, 13] width 32 height 12
click at [146, 133] on div "g . addV ( 'unified_model' ) . property ( 'id' , 'price' ) g . addV ( 'unified_…" at bounding box center [267, 106] width 256 height 142
click at [220, 11] on span "Run" at bounding box center [223, 12] width 11 height 7
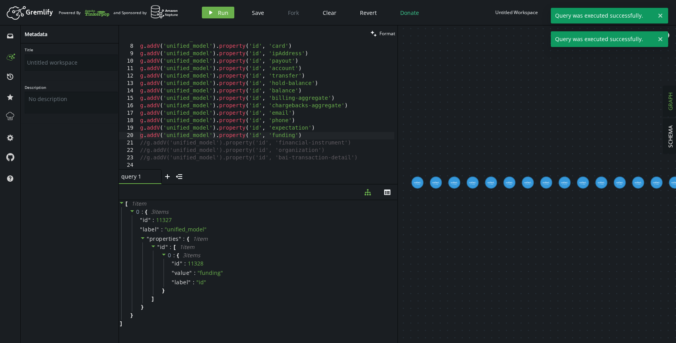
click at [146, 142] on div "g . addV ( 'unified_model' ) . property ( 'id' , 'price' ) g . addV ( 'unified_…" at bounding box center [267, 106] width 256 height 142
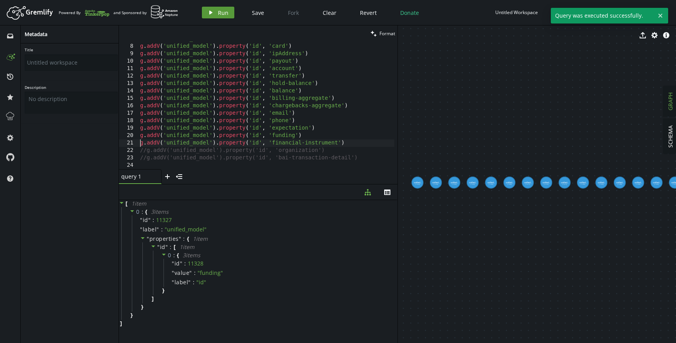
click at [221, 11] on span "Run" at bounding box center [223, 12] width 11 height 7
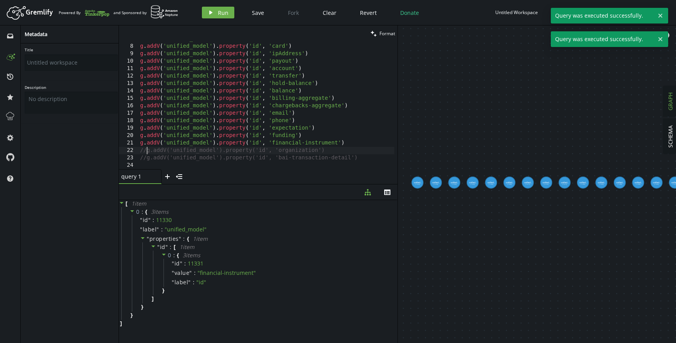
click at [146, 151] on div "g . addV ( 'unified_model' ) . property ( 'id' , 'price' ) g . addV ( 'unified_…" at bounding box center [267, 106] width 256 height 142
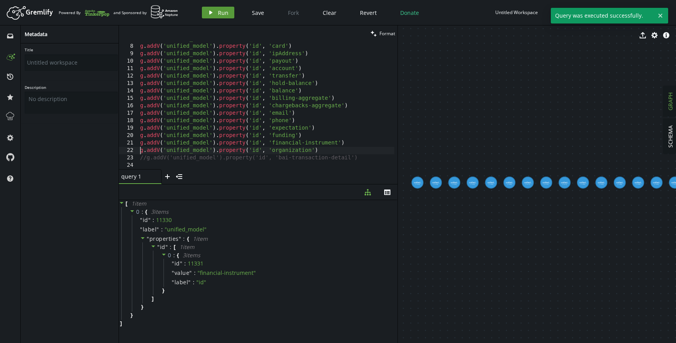
click at [218, 10] on span "Run" at bounding box center [223, 12] width 11 height 7
click at [147, 158] on div "g . addV ( 'unified_model' ) . property ( 'id' , 'price' ) g . addV ( 'unified_…" at bounding box center [267, 106] width 256 height 142
click at [222, 13] on span "Run" at bounding box center [223, 12] width 11 height 7
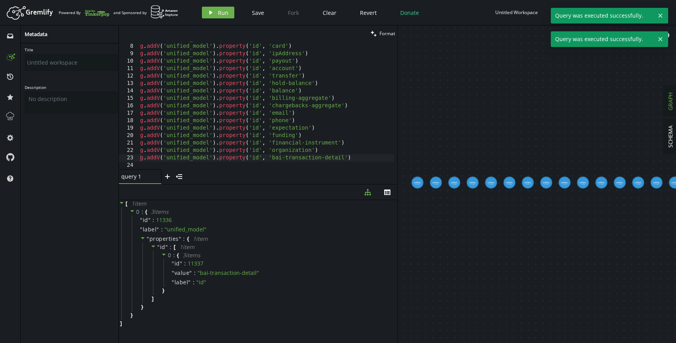
click at [249, 120] on div "g . addV ( 'unified_model' ) . property ( 'id' , 'price' ) g . addV ( 'unified_…" at bounding box center [267, 106] width 256 height 142
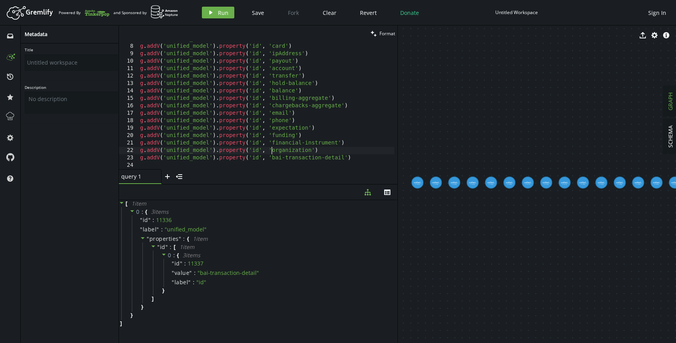
click at [273, 151] on div "g . addV ( 'unified_model' ) . property ( 'id' , 'price' ) g . addV ( 'unified_…" at bounding box center [267, 106] width 256 height 142
type textarea "g.addV('unified_model').property('id', 'bai-transaction-detail')"
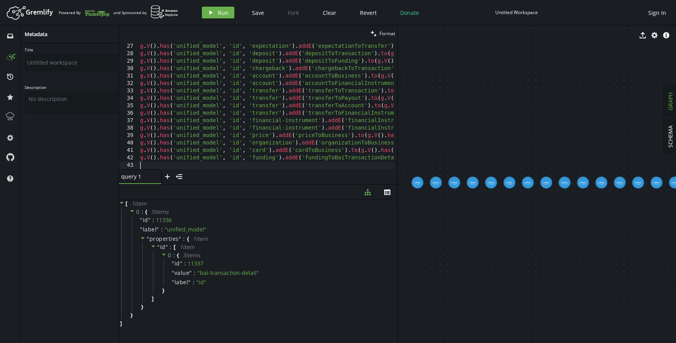
scroll to position [192, 0]
click at [215, 9] on button "play Run" at bounding box center [218, 13] width 32 height 12
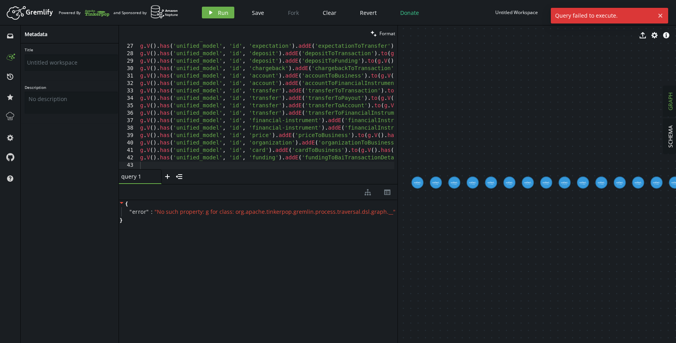
click at [301, 102] on div "g . V ( ) . has ( 'unified_model' , 'id' , 'expectation' ) . addE ( 'expectatio…" at bounding box center [377, 104] width 477 height 139
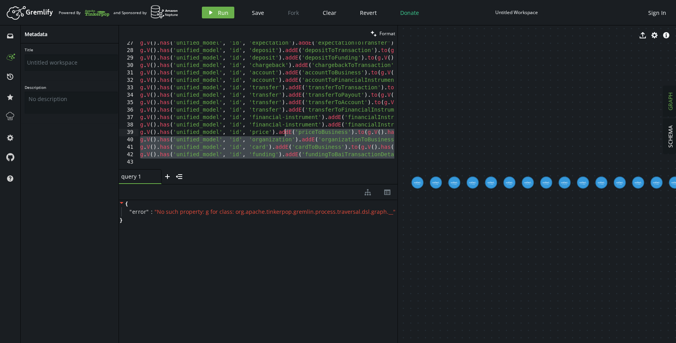
scroll to position [0, 1]
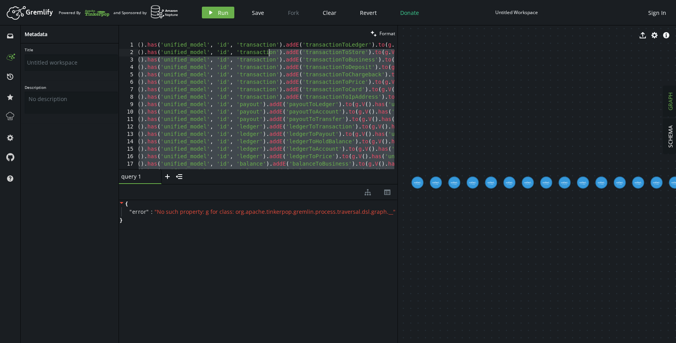
drag, startPoint x: 300, startPoint y: 162, endPoint x: 270, endPoint y: 52, distance: 114.1
click at [270, 52] on div "g . V ( ) . has ( 'unified_model' , 'id' , 'transaction' ) . addE ( 'transactio…" at bounding box center [364, 110] width 477 height 139
type textarea "g.V().has('unified_model', 'id', 'transaction').addE('transactionToStore').to(g…"
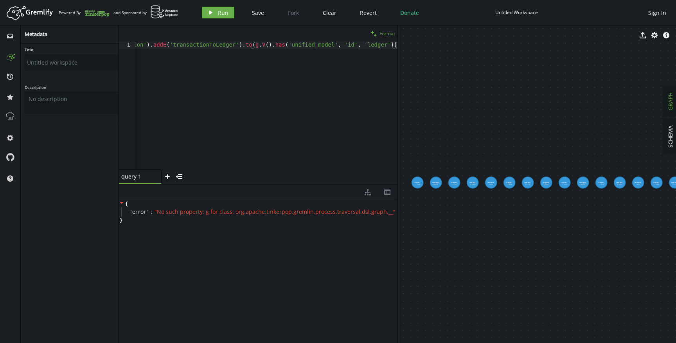
click at [380, 31] on span "Format" at bounding box center [388, 33] width 16 height 7
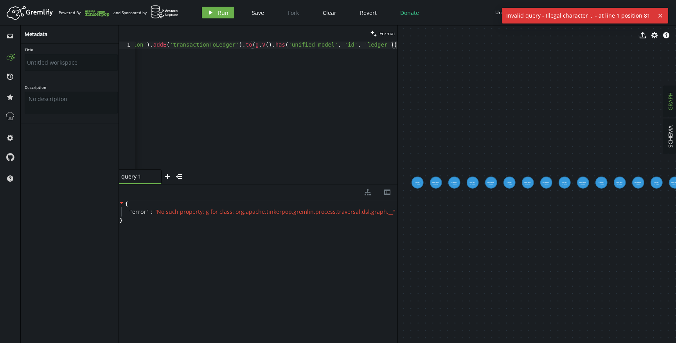
click at [219, 18] on div "Artboard Created with Sketch. Powered By and Sponsored by play Run Save Fork Cl…" at bounding box center [338, 13] width 668 height 16
click at [218, 16] on span "Run" at bounding box center [223, 12] width 11 height 7
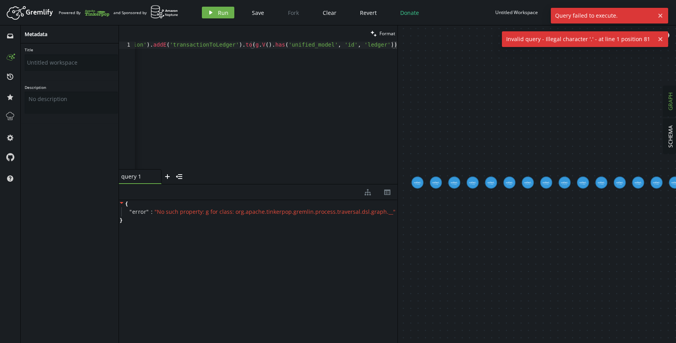
click at [261, 67] on div "g . V ( ) . has ( 'unified_model' , 'id' , 'transaction' ) . addE ( 'transactio…" at bounding box center [195, 110] width 404 height 139
click at [330, 48] on div "g . V ( ) . has ( 'unified_model' , 'id' , 'transaction' ) . addE ( 'transactio…" at bounding box center [195, 110] width 404 height 139
click at [607, 18] on span "Query failed to execute." at bounding box center [603, 16] width 104 height 16
click at [298, 221] on div "{ " error " : " No such property: g for class: org.apache.tinkerpop.gremlin.pro…" at bounding box center [258, 211] width 279 height 23
click at [398, 210] on icon at bounding box center [400, 210] width 5 height 5
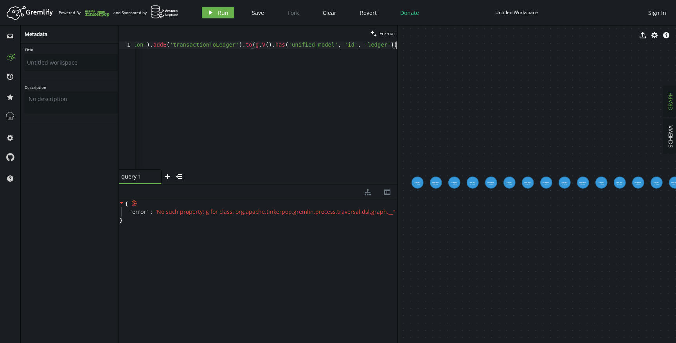
click at [295, 101] on div "g . V ( ) . has ( 'unified_model' , 'id' , 'transaction' ) . addE ( 'transactio…" at bounding box center [195, 110] width 404 height 139
drag, startPoint x: 247, startPoint y: 46, endPoint x: 157, endPoint y: 45, distance: 89.6
click at [157, 45] on div "g . V ( ) . has ( 'unified_model' , 'id' , 'transaction' ) . addE ( 'transactio…" at bounding box center [337, 110] width 404 height 139
click at [153, 46] on div "g . V ( ) . has ( 'unified_model' , 'id' , 'transaction' ) . addE ( 'transactio…" at bounding box center [337, 110] width 404 height 139
click at [222, 13] on span "Run" at bounding box center [223, 12] width 11 height 7
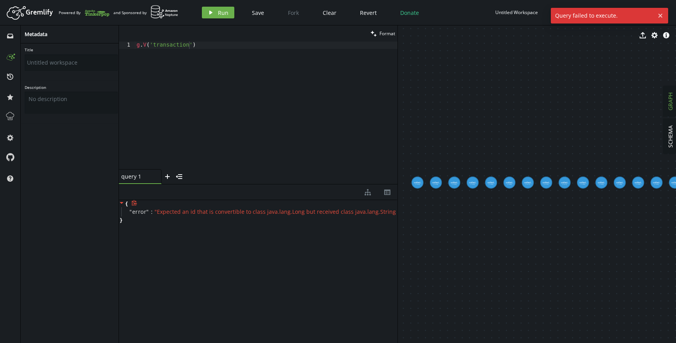
click at [172, 45] on div "g . V ( 'transaction' )" at bounding box center [266, 112] width 263 height 142
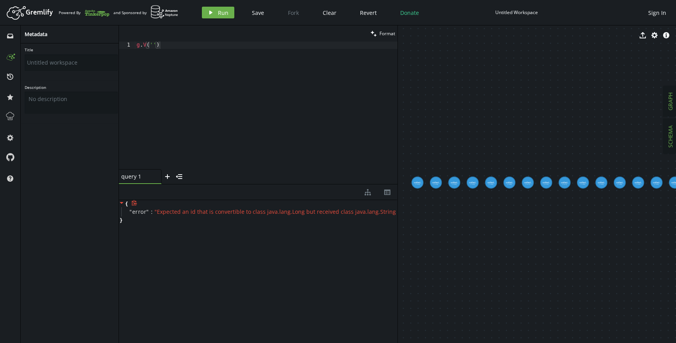
click at [674, 144] on button "SCHEMA" at bounding box center [671, 136] width 14 height 35
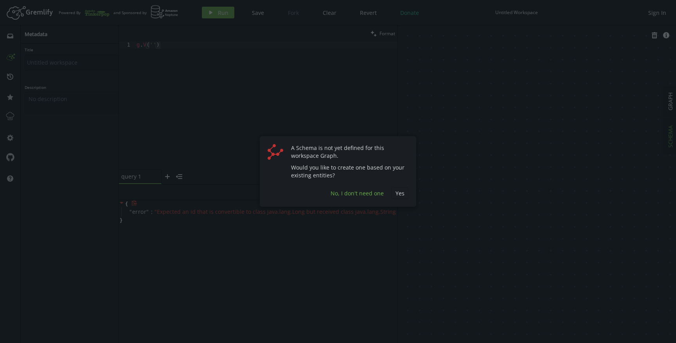
click at [369, 191] on span "No, I don't need one" at bounding box center [357, 192] width 53 height 7
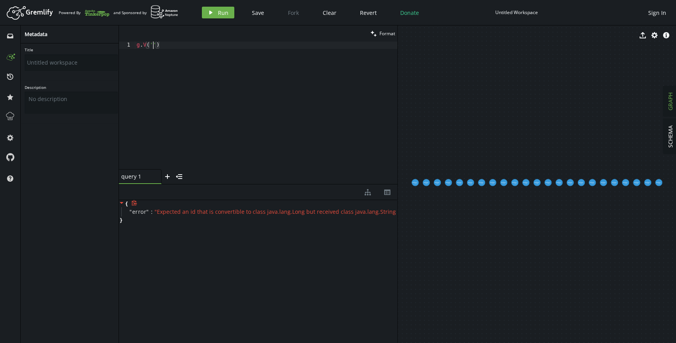
click at [153, 45] on div "g . V ( '' )" at bounding box center [266, 112] width 263 height 142
click at [216, 18] on button "play Run" at bounding box center [218, 13] width 32 height 12
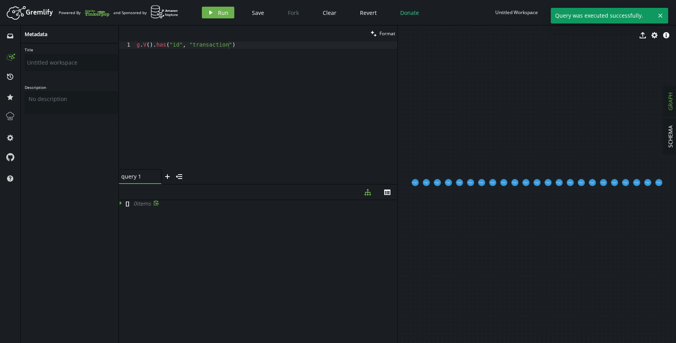
click at [121, 204] on icon at bounding box center [121, 202] width 5 height 5
click at [121, 204] on icon at bounding box center [122, 203] width 4 height 2
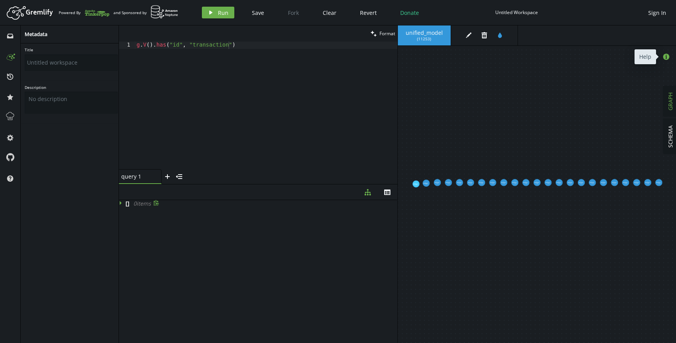
click at [668, 60] on button "info-sign" at bounding box center [667, 57] width 12 height 12
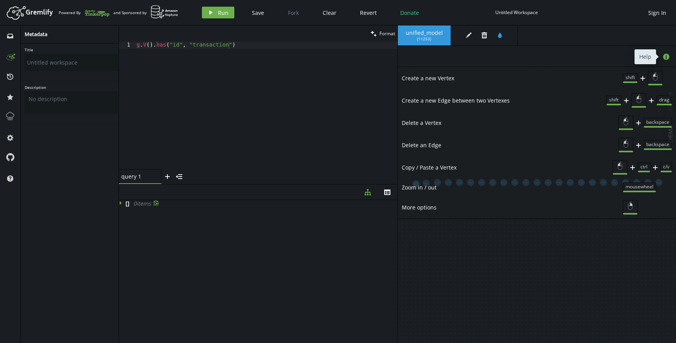
click at [668, 60] on button "info-sign" at bounding box center [667, 57] width 12 height 12
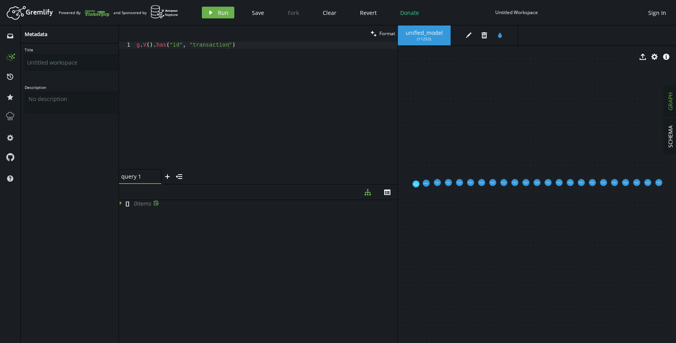
click at [436, 33] on span "unified_model" at bounding box center [424, 32] width 37 height 7
click at [210, 58] on div "g . V ( ) . has ( "id" , "transaction" )" at bounding box center [266, 112] width 263 height 142
drag, startPoint x: 247, startPoint y: 45, endPoint x: 152, endPoint y: 45, distance: 95.5
click at [152, 45] on div "g . V ( ) . has ( "id" , "transaction" )" at bounding box center [266, 112] width 263 height 142
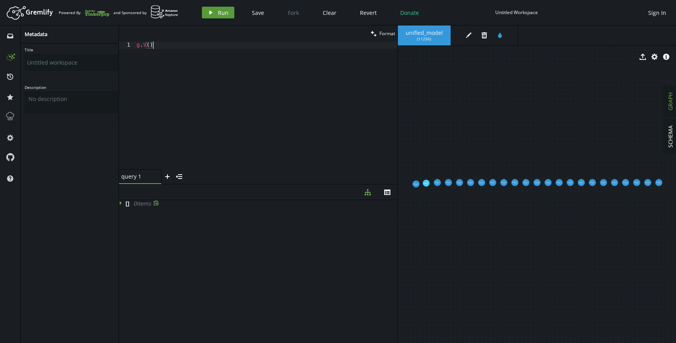
type textarea "g.V()"
click at [221, 7] on button "play Run" at bounding box center [218, 13] width 32 height 12
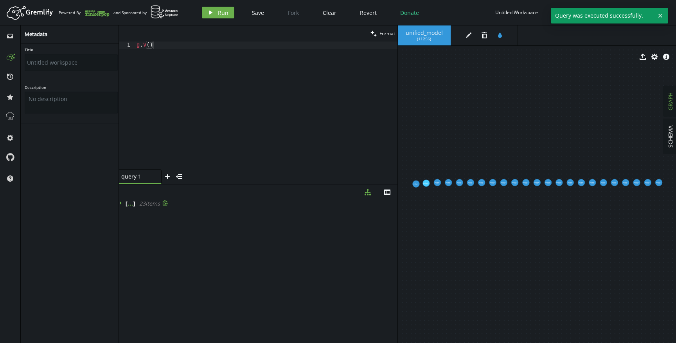
click at [123, 203] on icon at bounding box center [121, 202] width 5 height 5
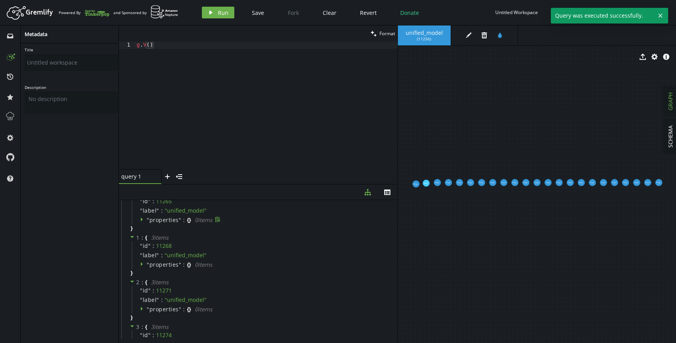
scroll to position [19, 0]
click at [142, 218] on icon at bounding box center [142, 218] width 5 height 5
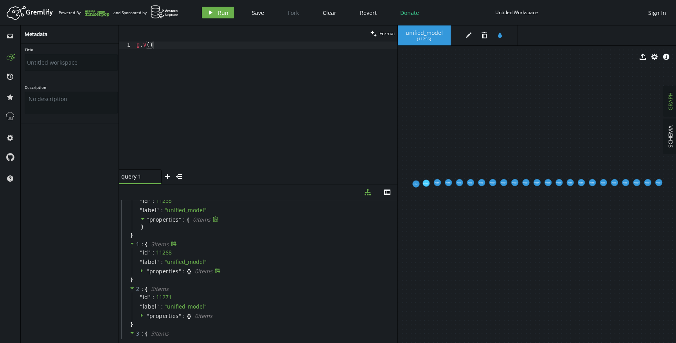
click at [141, 271] on icon at bounding box center [142, 271] width 2 height 4
click at [243, 45] on div "g . V ( )" at bounding box center [266, 112] width 263 height 142
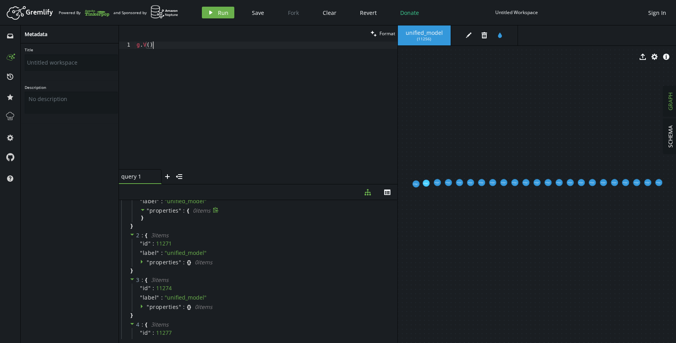
scroll to position [0, 0]
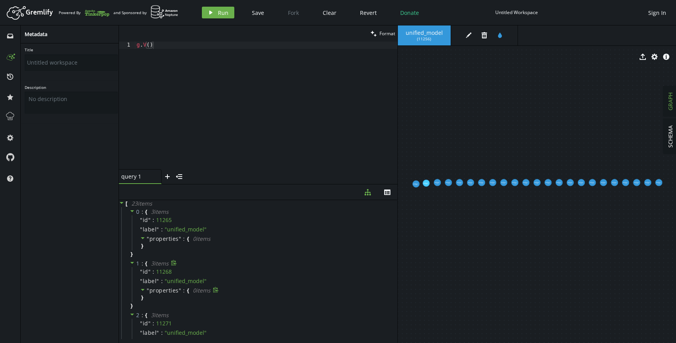
click at [143, 240] on icon at bounding box center [142, 237] width 5 height 5
